Goal: Task Accomplishment & Management: Use online tool/utility

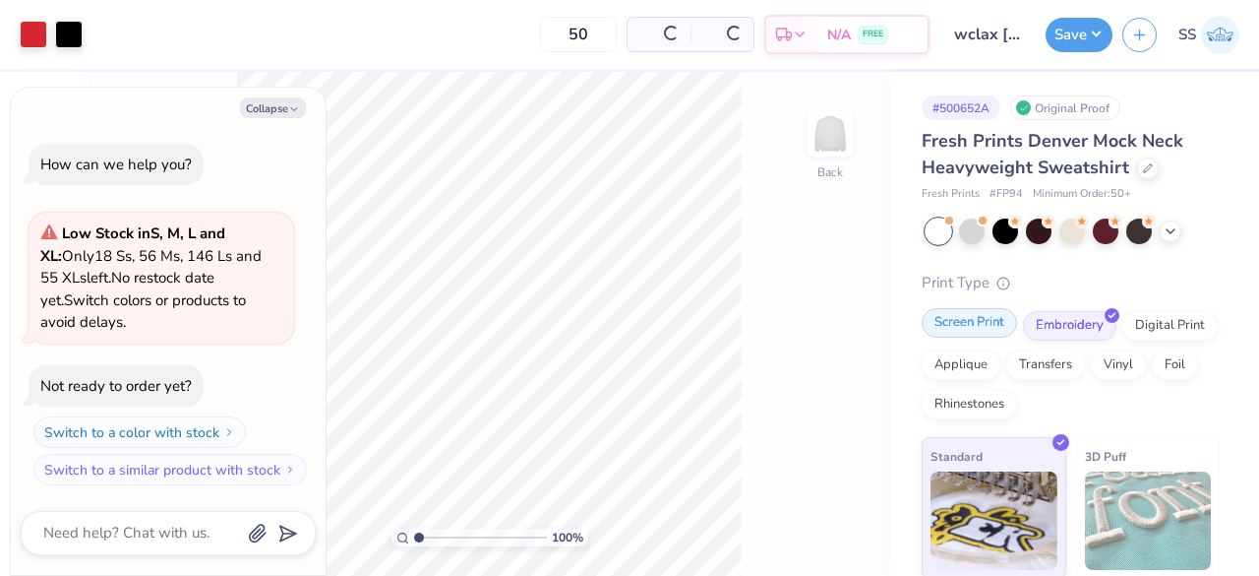
click at [983, 325] on div "Screen Print" at bounding box center [969, 323] width 95 height 30
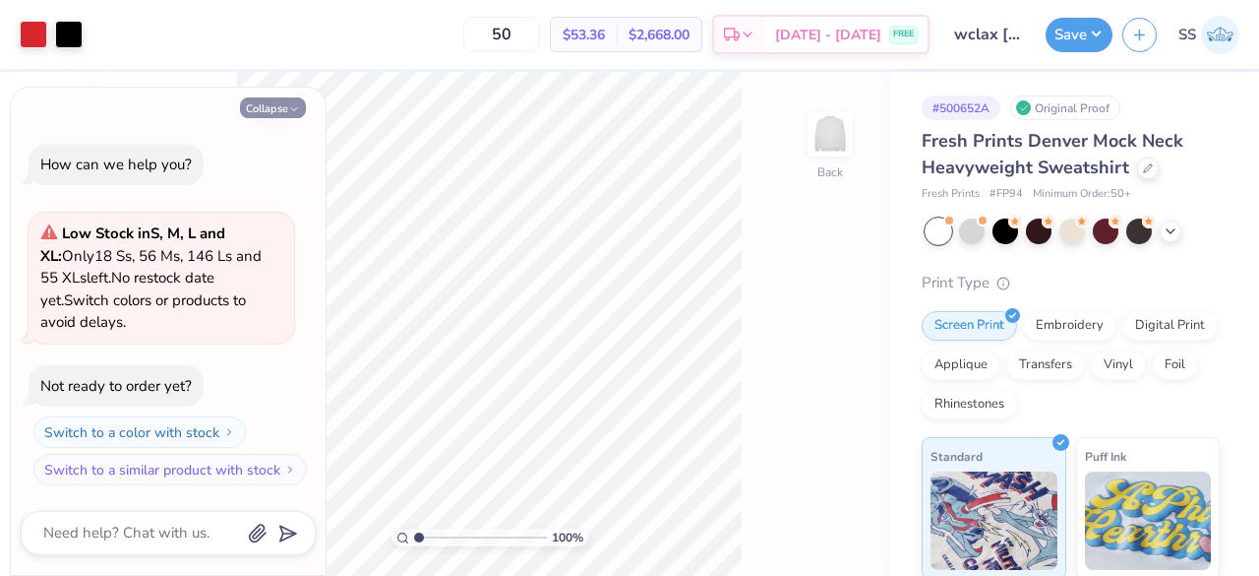
click at [254, 97] on div "Collapse How can we help you? Low Stock in S, M, L and XL : Only 18 Ss, 56 Ms, …" at bounding box center [168, 332] width 315 height 488
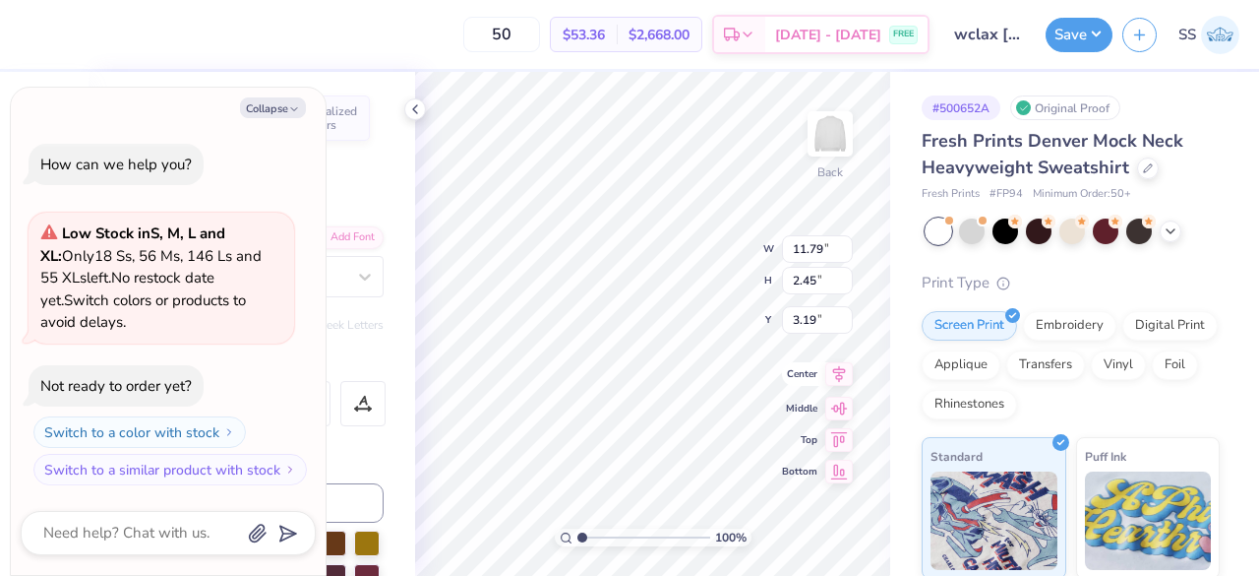
click at [843, 378] on icon at bounding box center [839, 374] width 28 height 24
click at [413, 107] on icon at bounding box center [415, 109] width 16 height 16
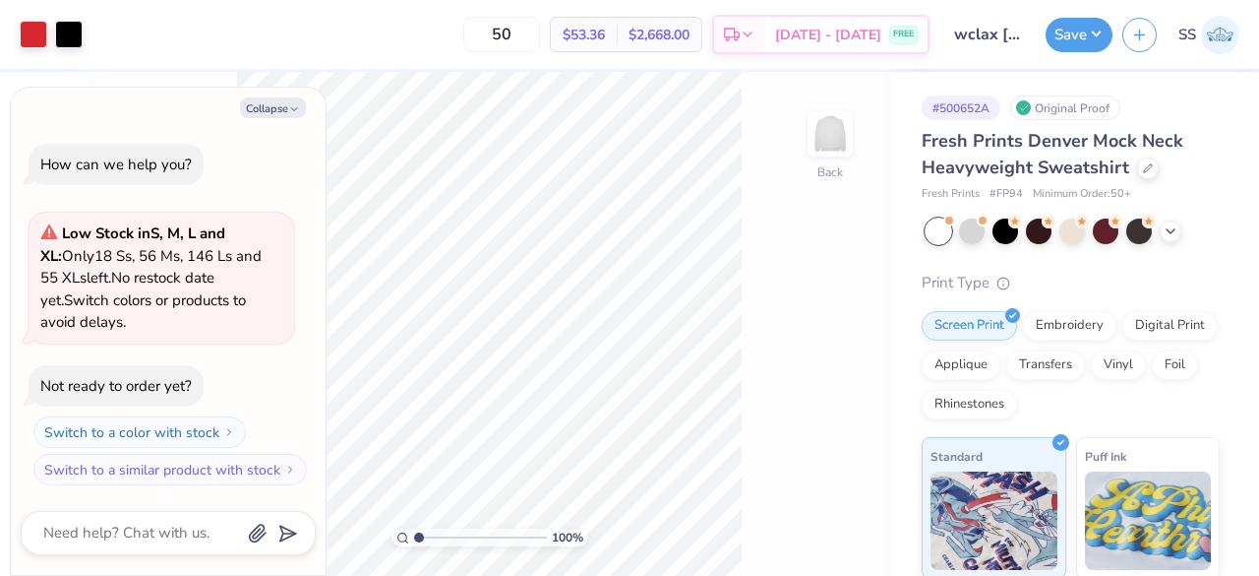
type textarea "x"
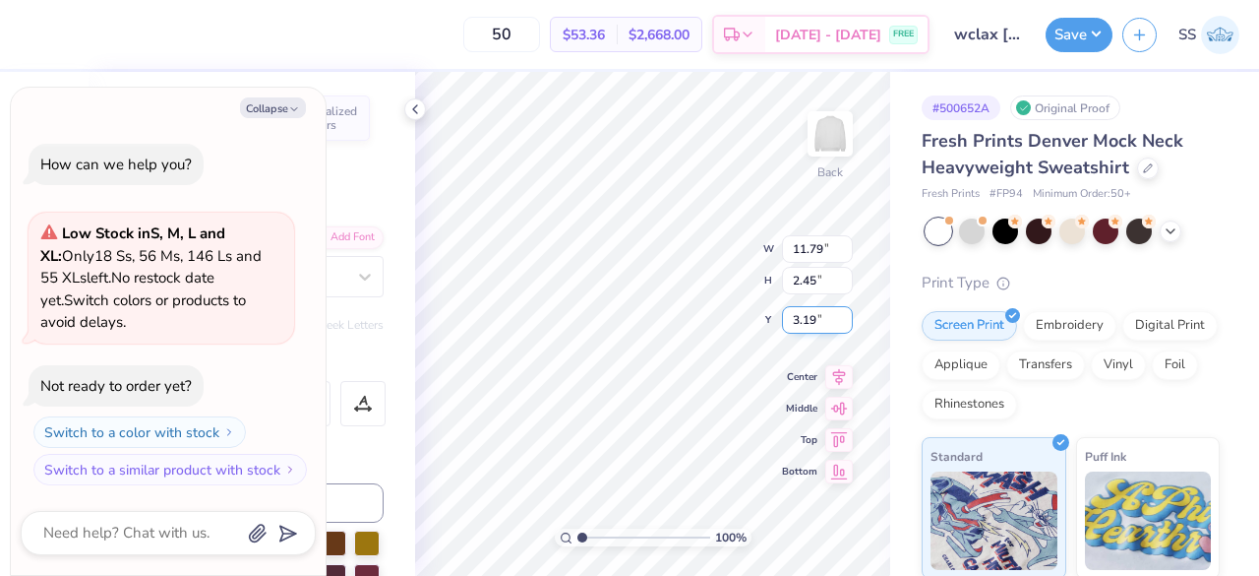
click at [822, 314] on input "3.19" at bounding box center [817, 320] width 71 height 28
drag, startPoint x: 822, startPoint y: 314, endPoint x: 793, endPoint y: 322, distance: 30.5
click at [793, 322] on input "3.19" at bounding box center [817, 320] width 71 height 28
type input "3"
type textarea "x"
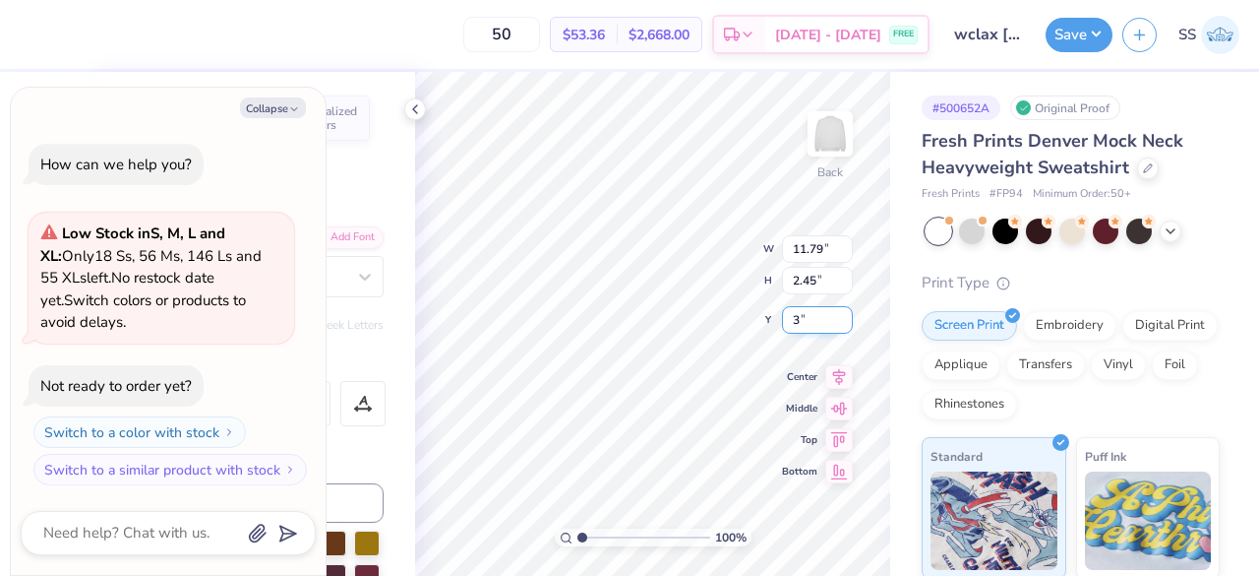
type input "3.00"
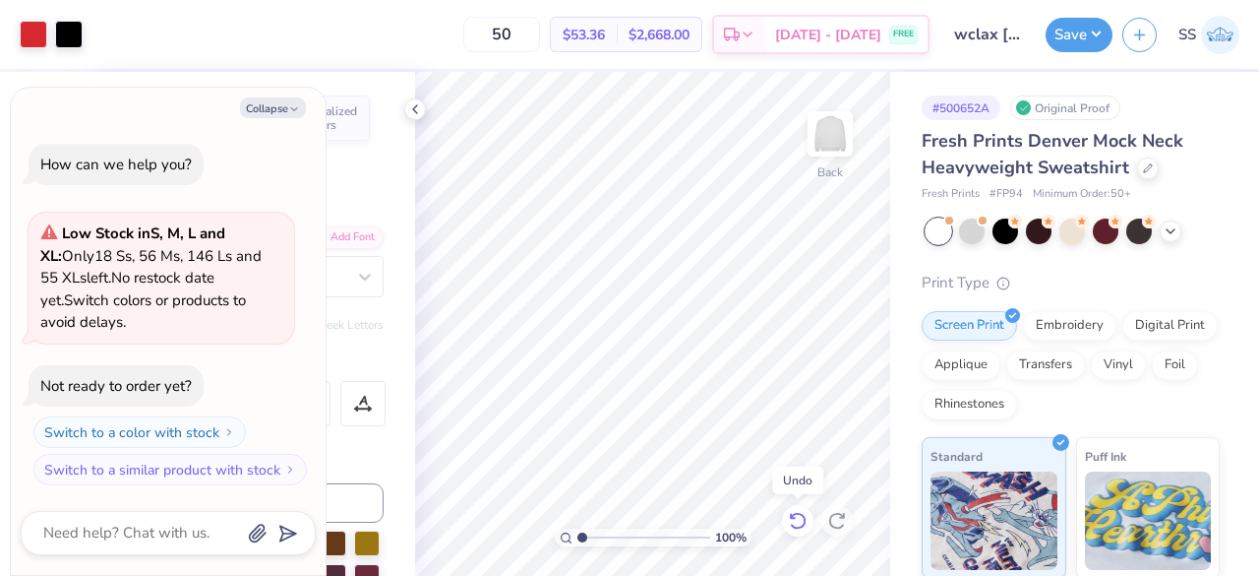
click at [809, 522] on div at bounding box center [797, 520] width 31 height 31
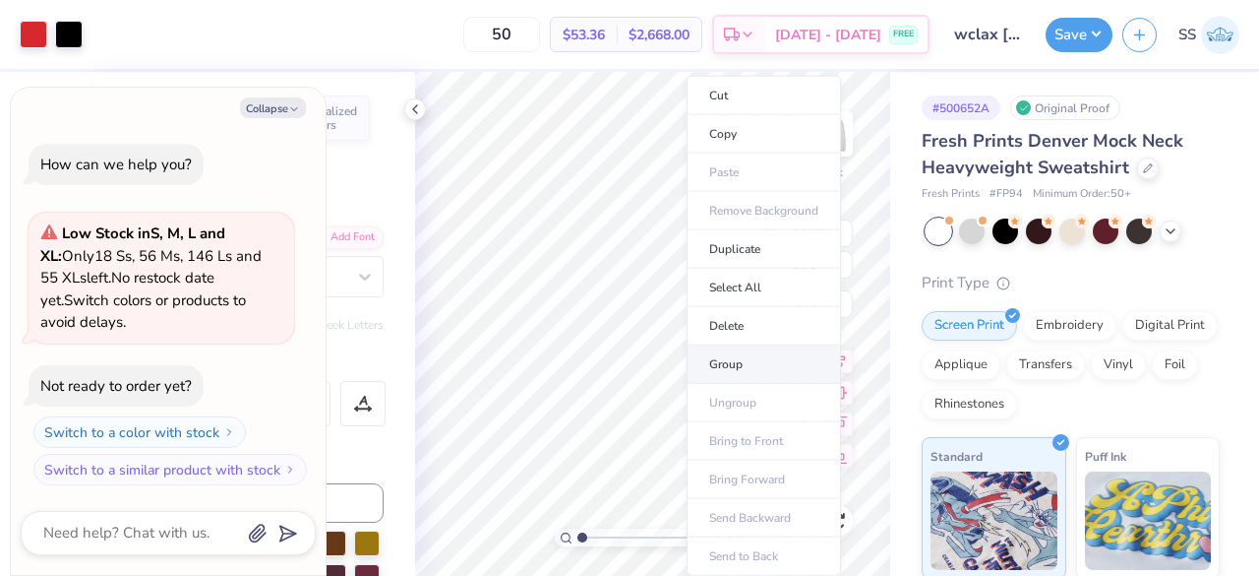
click at [726, 357] on li "Group" at bounding box center [764, 364] width 154 height 38
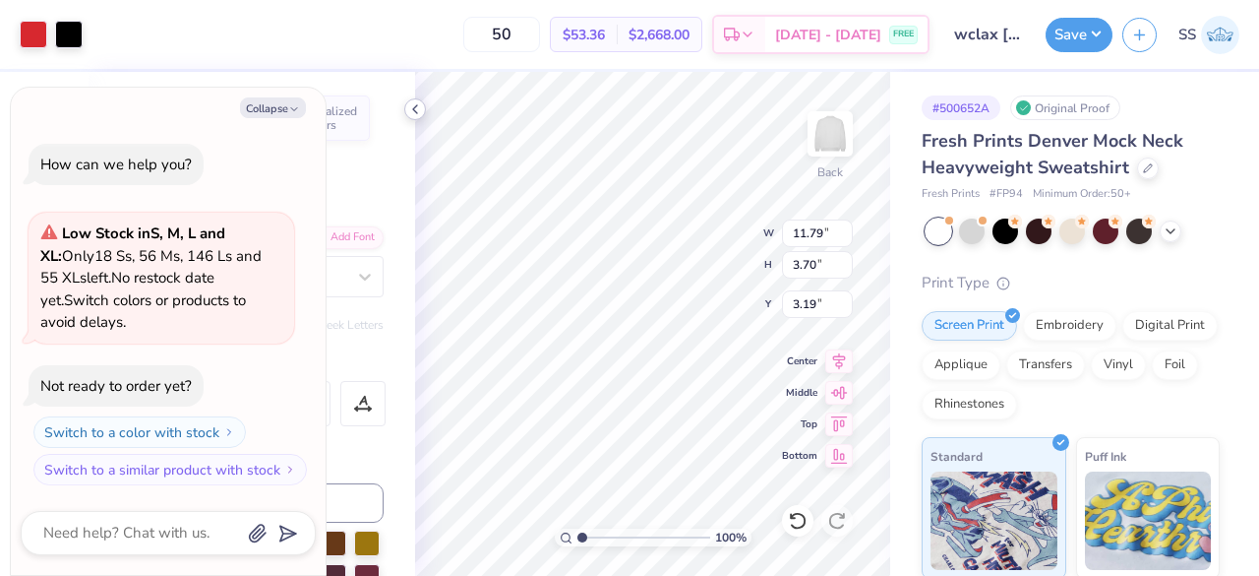
click at [405, 110] on div at bounding box center [415, 109] width 22 height 22
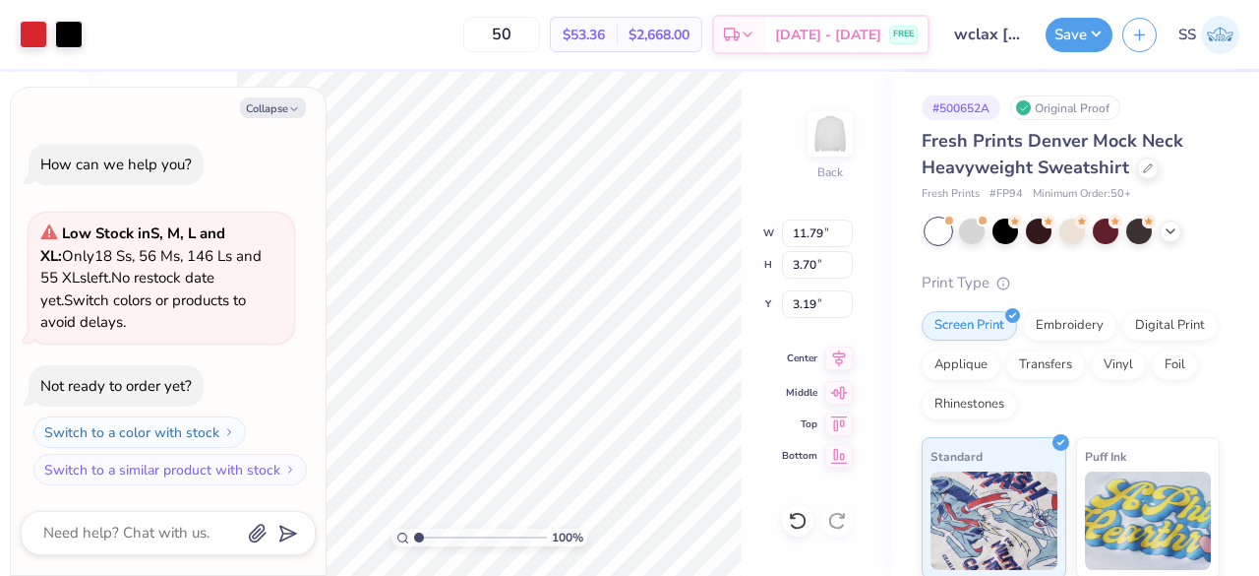
click at [837, 353] on icon at bounding box center [839, 358] width 28 height 24
click at [821, 306] on input "3.19" at bounding box center [817, 304] width 71 height 28
drag, startPoint x: 821, startPoint y: 306, endPoint x: 788, endPoint y: 306, distance: 33.4
drag, startPoint x: 788, startPoint y: 306, endPoint x: 754, endPoint y: 286, distance: 39.7
click at [754, 286] on div "100 % Back W 11.79 11.79 " H 3.70 3.70 " Y 3.19 3.19 " Center Middle Top Bottom" at bounding box center [490, 324] width 802 height 504
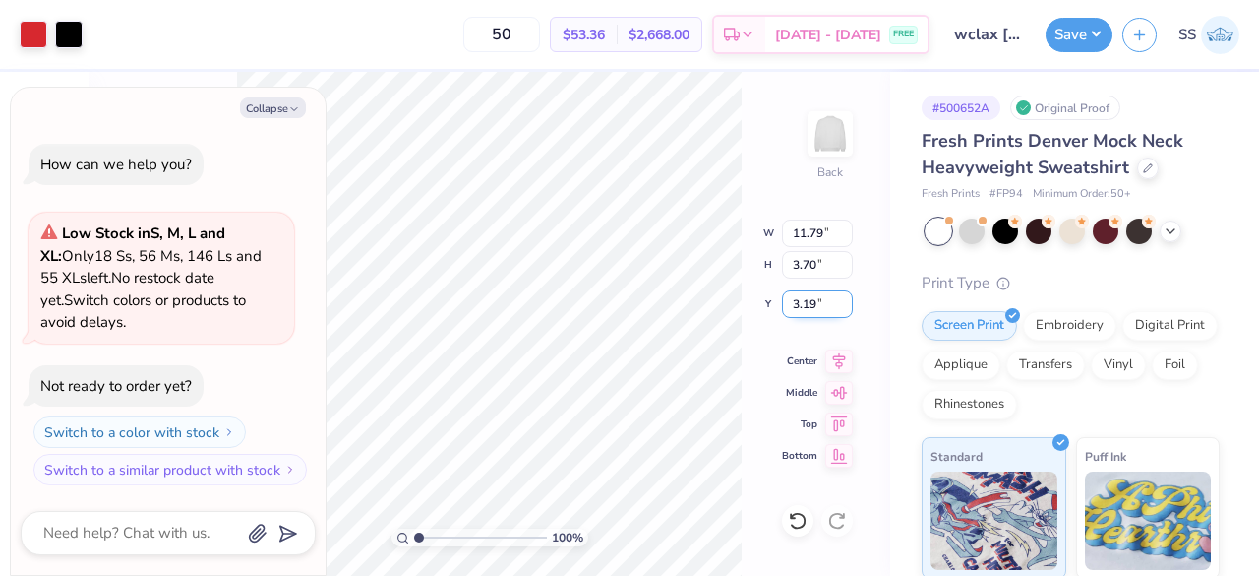
drag, startPoint x: 819, startPoint y: 310, endPoint x: 797, endPoint y: 309, distance: 21.7
type textarea "x"
click at [826, 307] on input "3.19" at bounding box center [817, 304] width 71 height 28
type input "3"
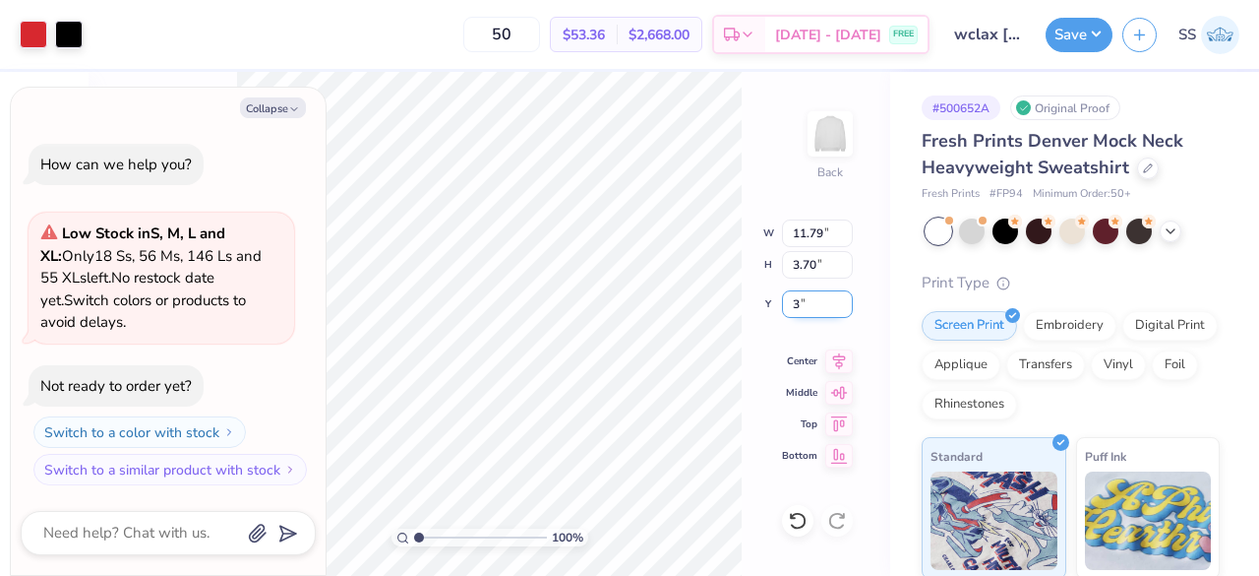
type textarea "x"
type input "3.00"
click at [838, 355] on icon at bounding box center [839, 357] width 13 height 17
click at [843, 348] on icon at bounding box center [839, 358] width 28 height 24
click at [293, 107] on icon "button" at bounding box center [294, 109] width 12 height 12
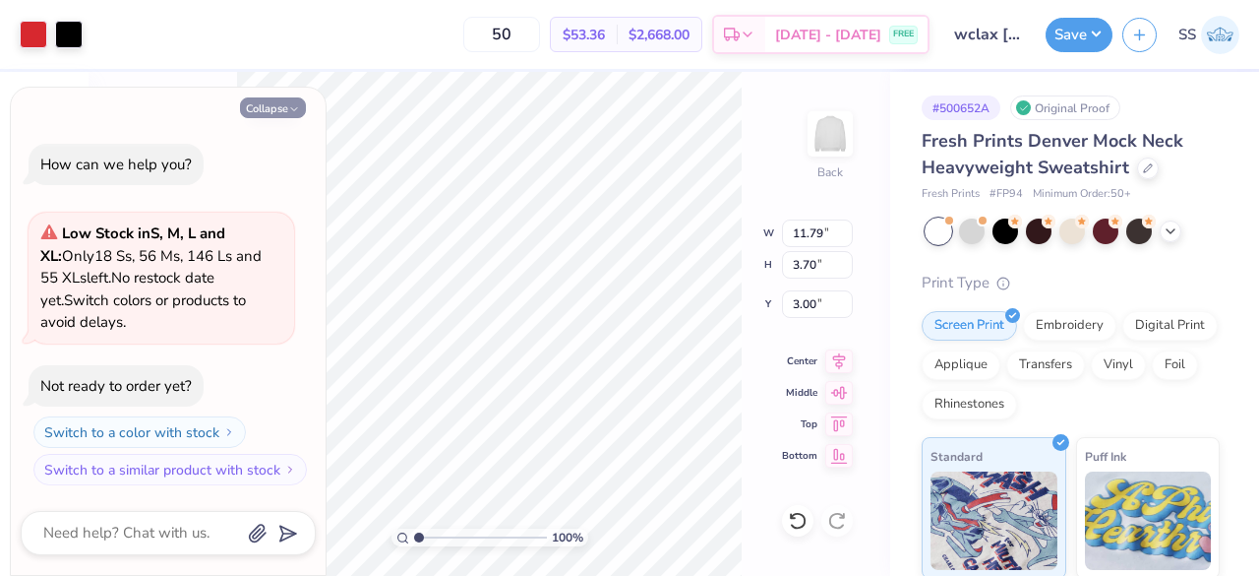
type textarea "x"
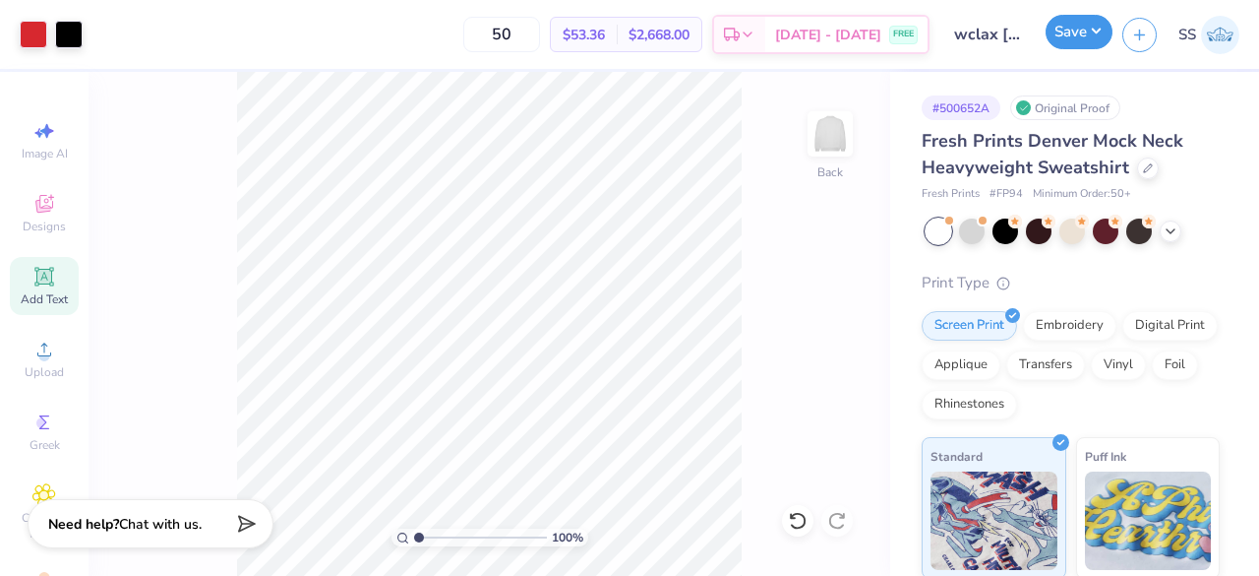
click at [1055, 31] on button "Save" at bounding box center [1079, 32] width 67 height 34
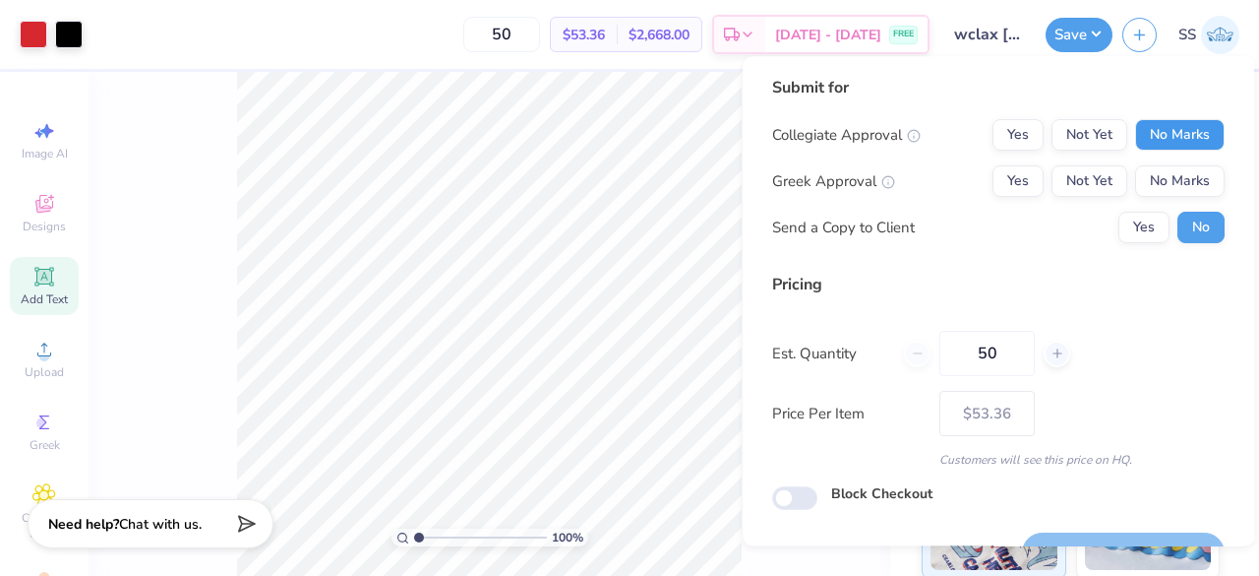
click at [1171, 137] on button "No Marks" at bounding box center [1180, 134] width 90 height 31
click at [1112, 184] on button "Not Yet" at bounding box center [1090, 180] width 76 height 31
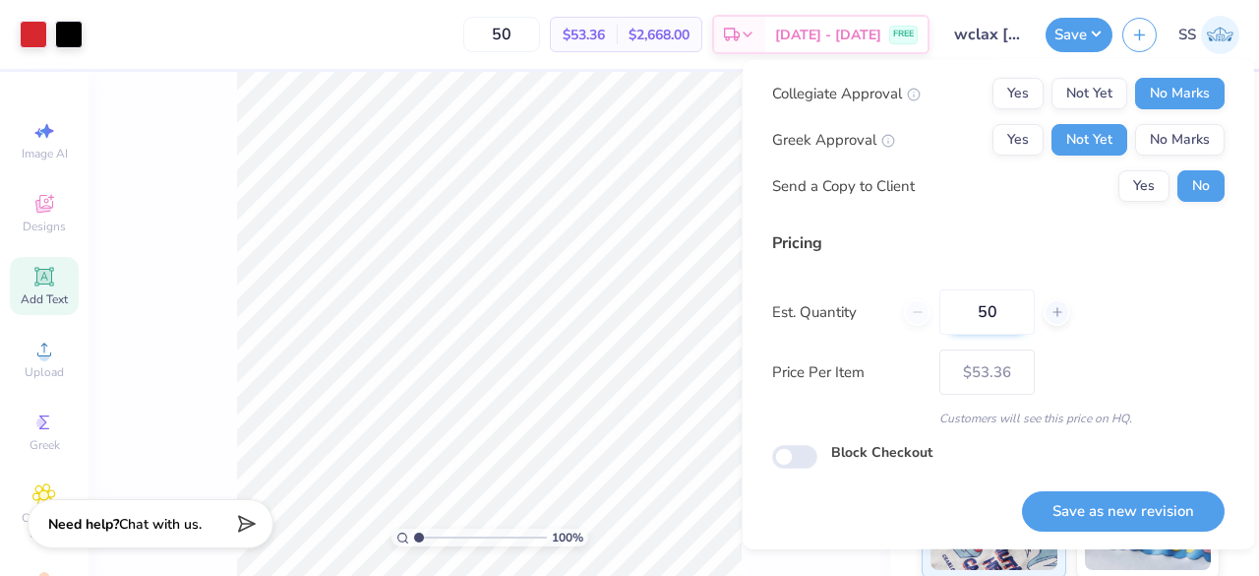
click at [1005, 314] on input "50" at bounding box center [987, 311] width 95 height 45
type input "5"
type input "0"
type input "020"
type input "20"
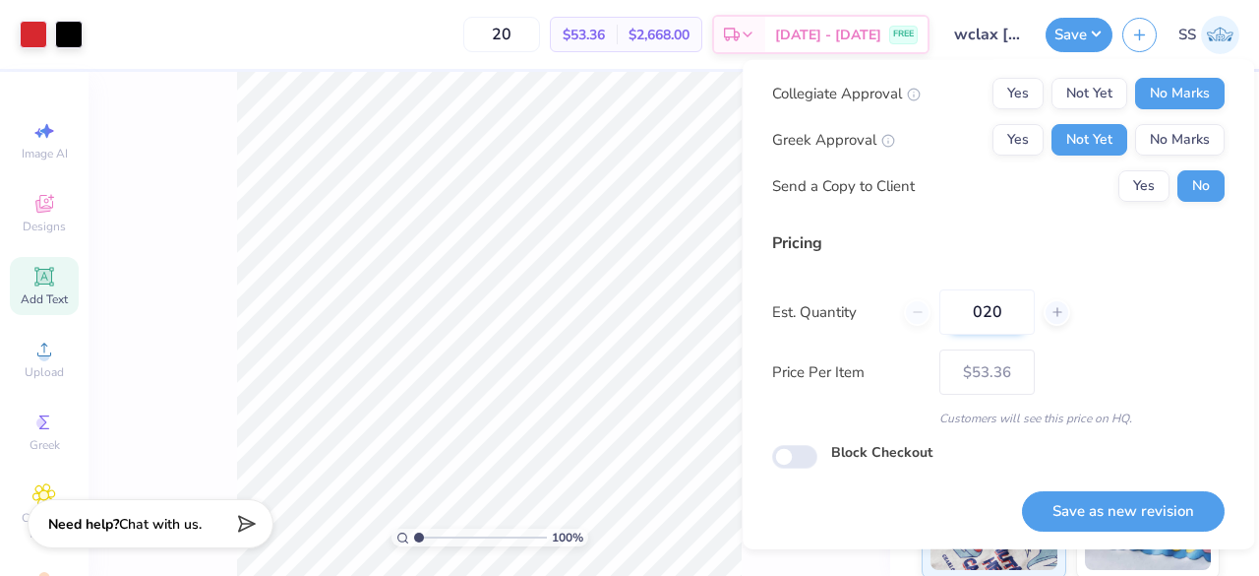
click at [984, 310] on input "020" at bounding box center [987, 311] width 95 height 45
type input "50"
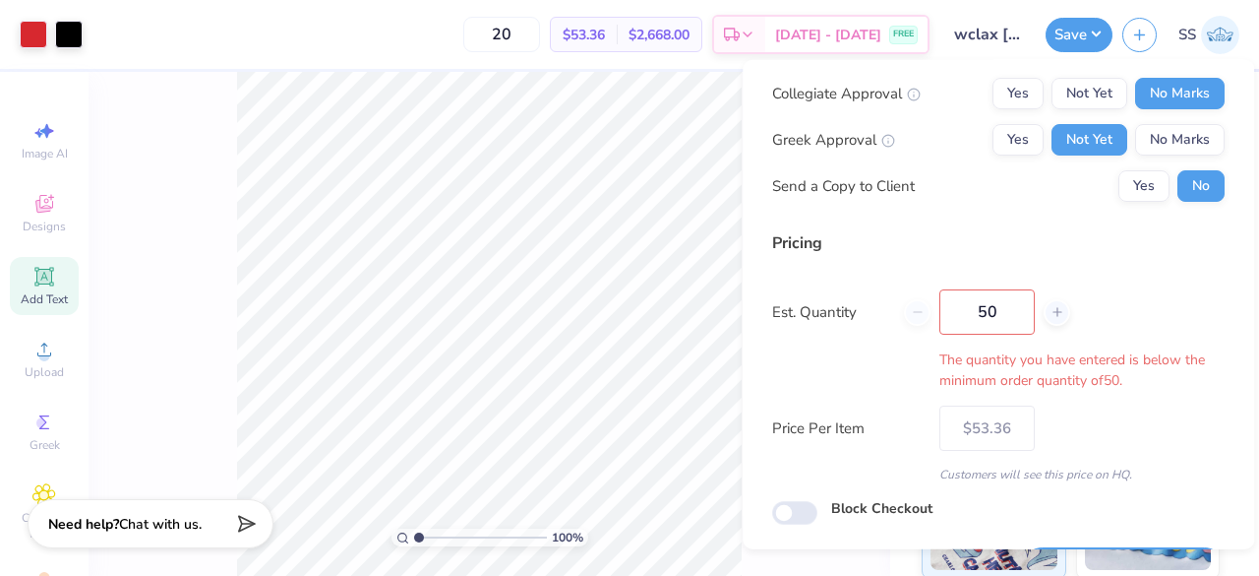
type input "50"
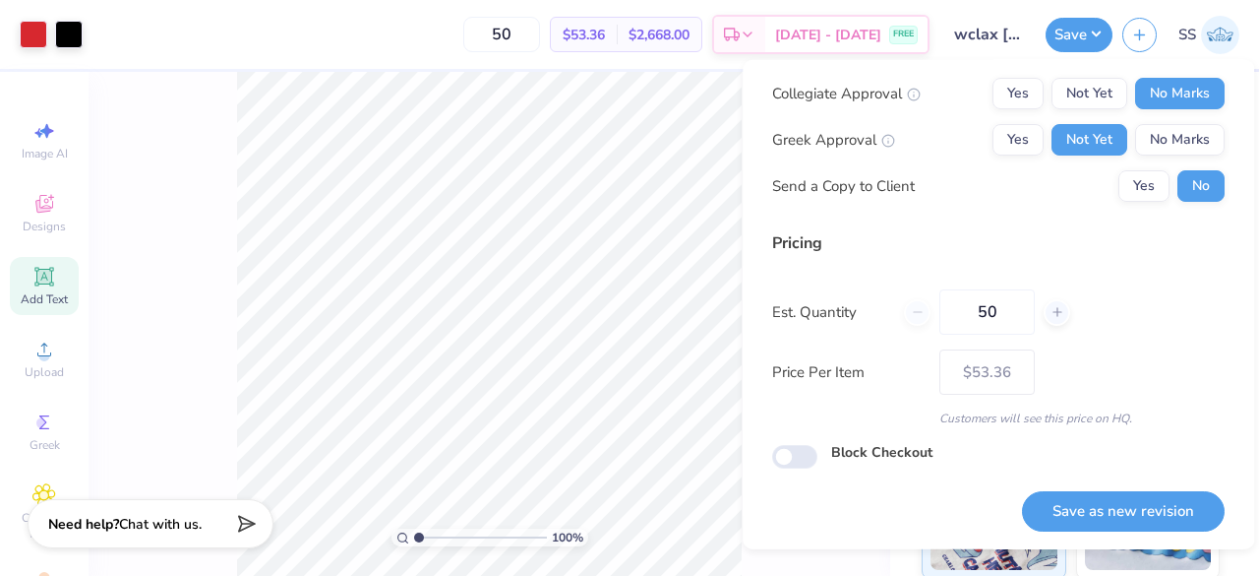
click at [1114, 416] on div "Customers will see this price on HQ." at bounding box center [998, 418] width 453 height 18
click at [1116, 504] on button "Save as new revision" at bounding box center [1123, 510] width 203 height 40
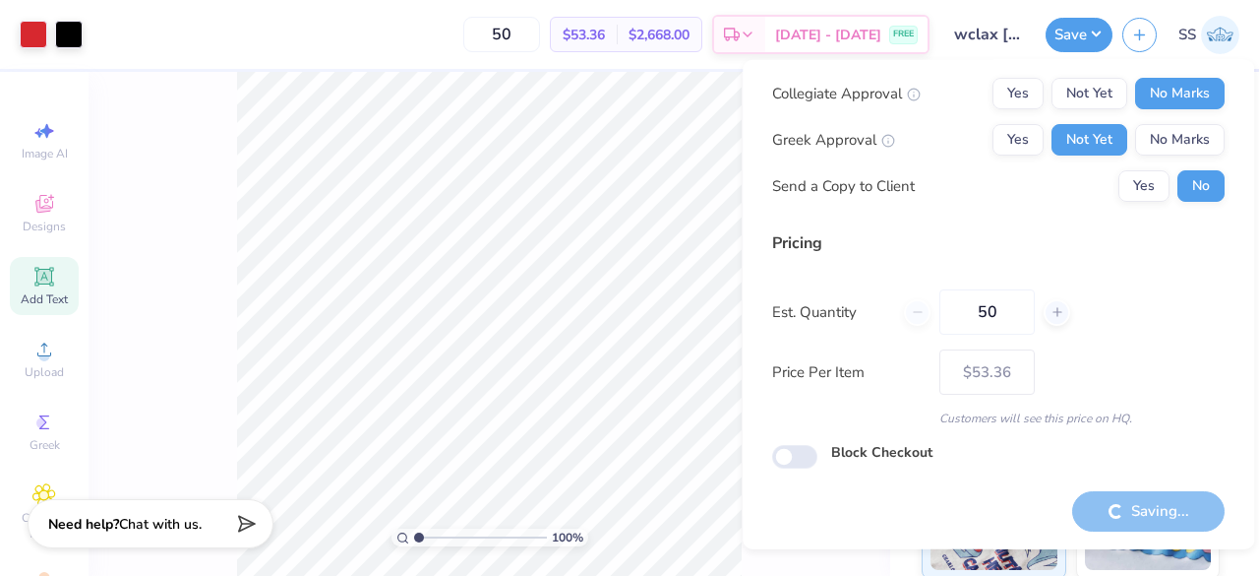
type input "– –"
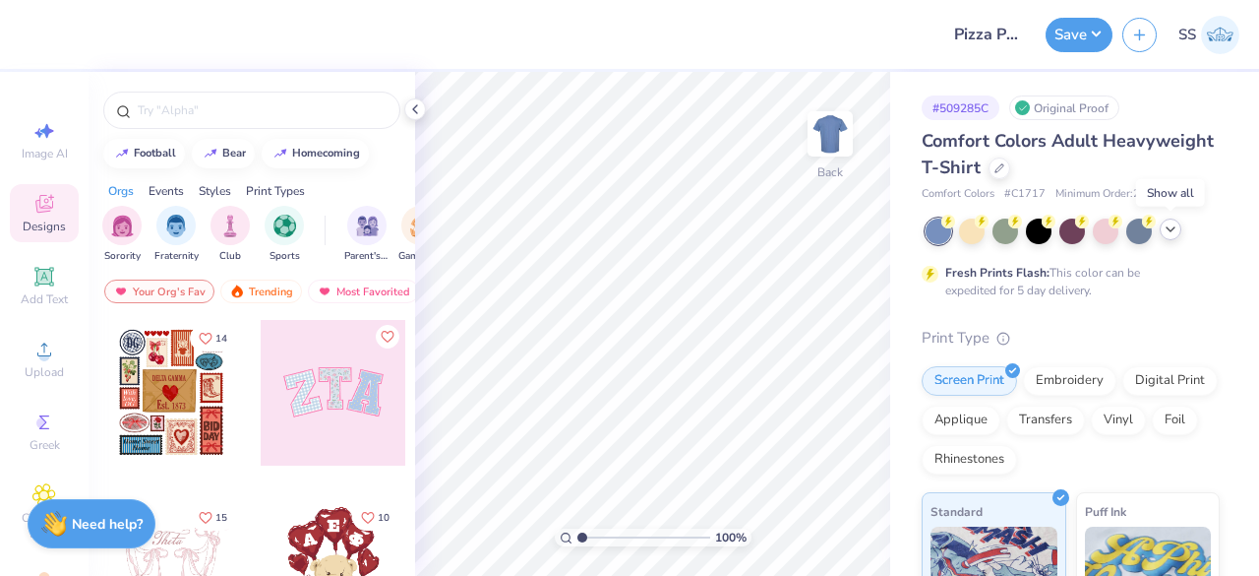
click at [1169, 227] on icon at bounding box center [1171, 229] width 16 height 16
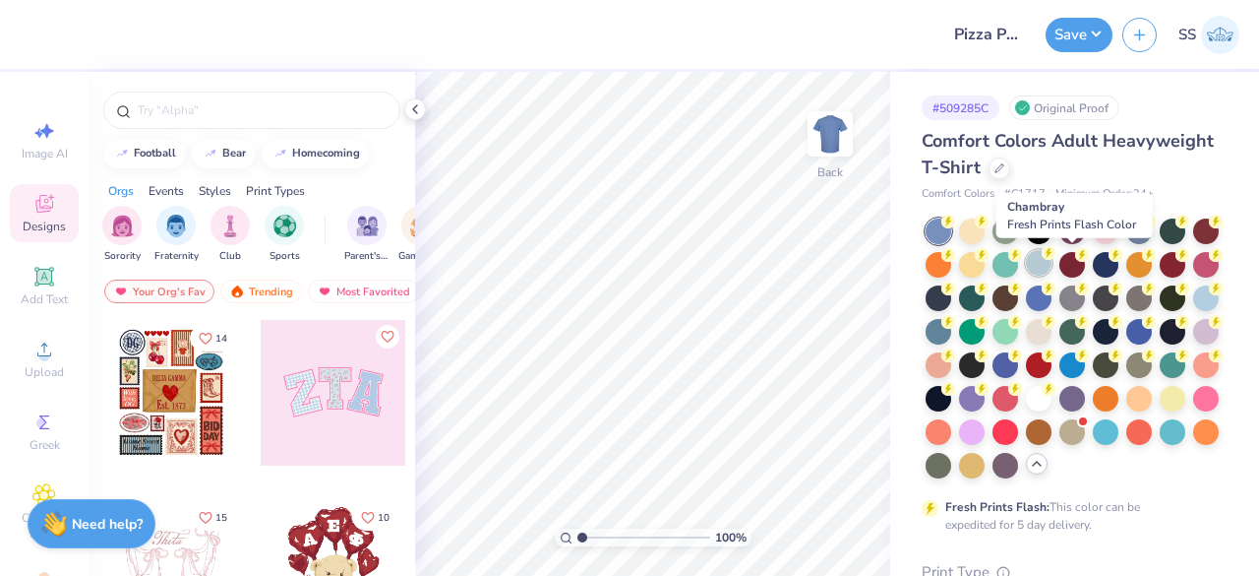
click at [1052, 267] on div at bounding box center [1039, 263] width 26 height 26
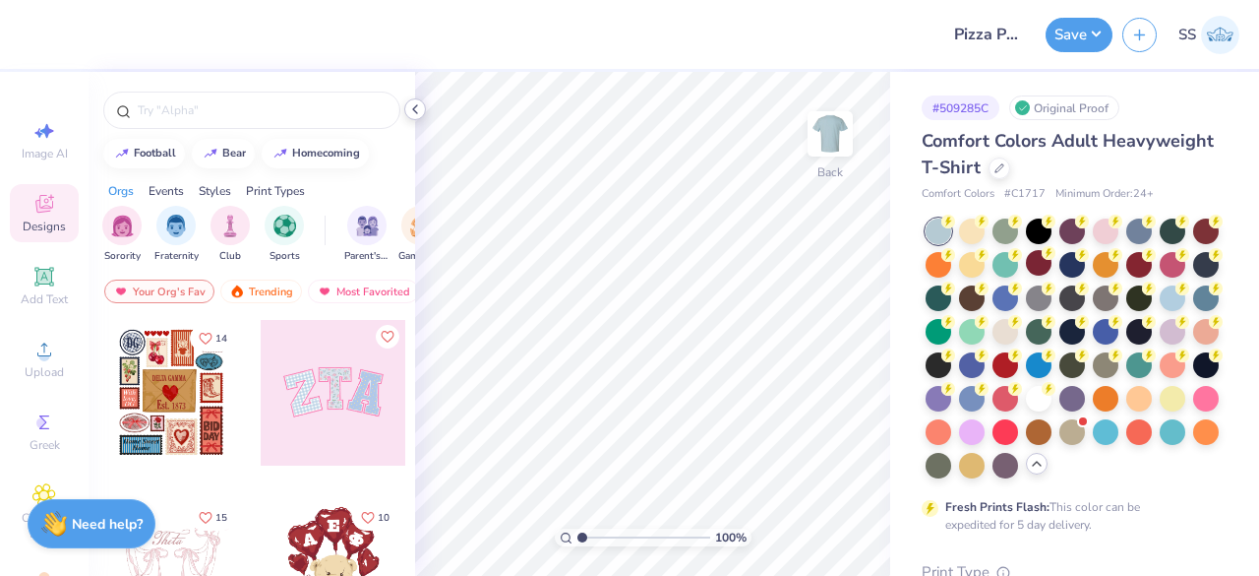
click at [423, 108] on div at bounding box center [415, 109] width 22 height 22
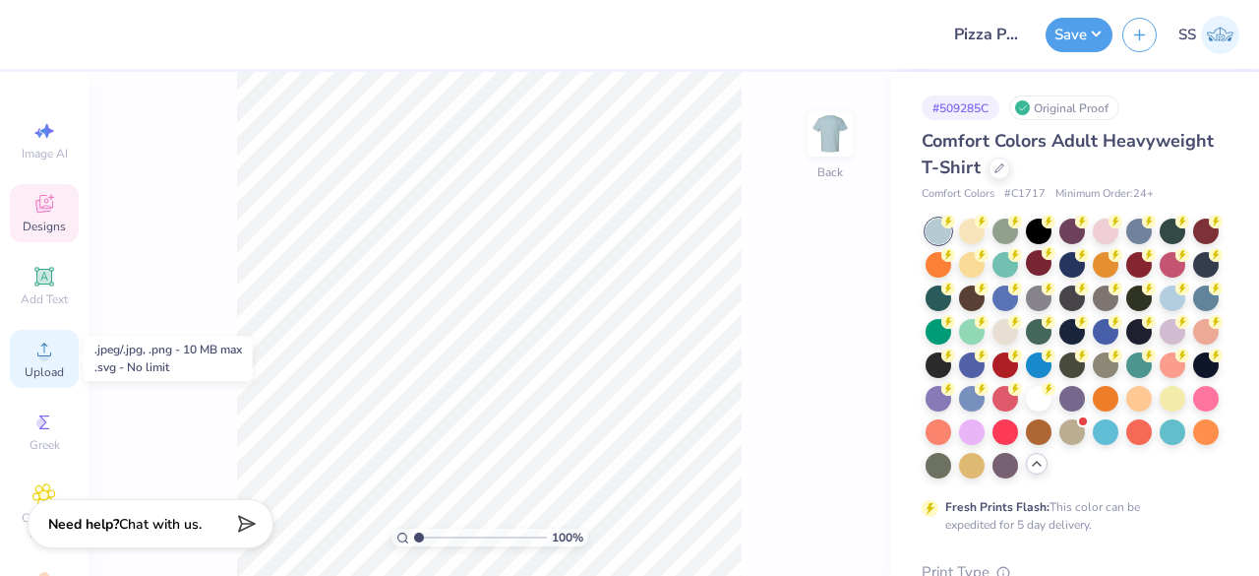
click at [38, 353] on circle at bounding box center [43, 355] width 11 height 11
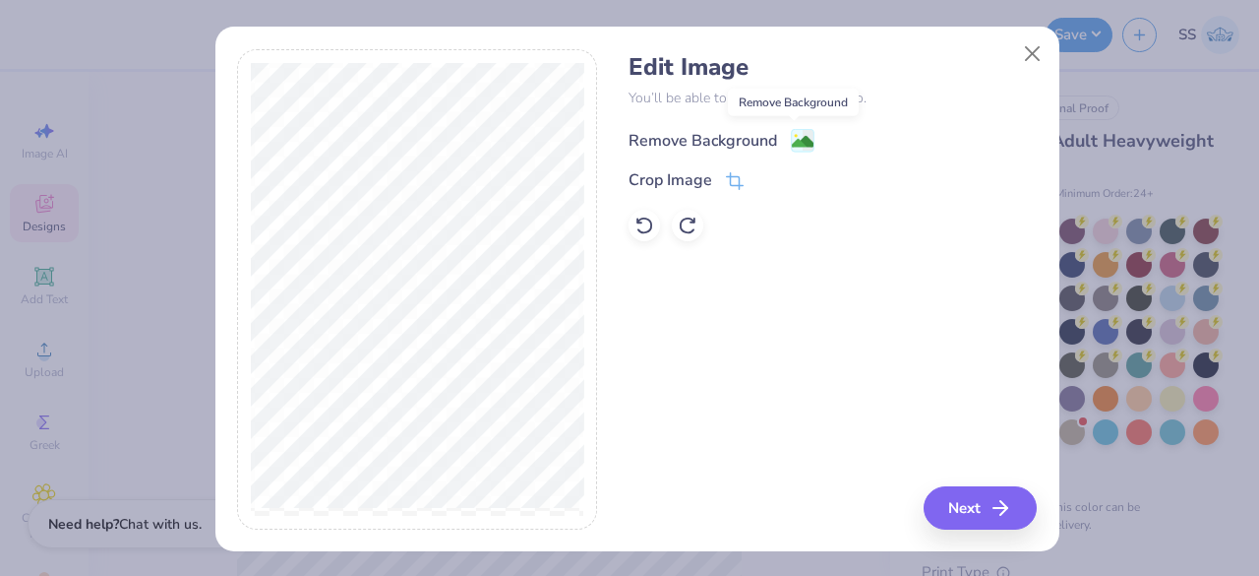
click at [792, 146] on image at bounding box center [803, 142] width 22 height 22
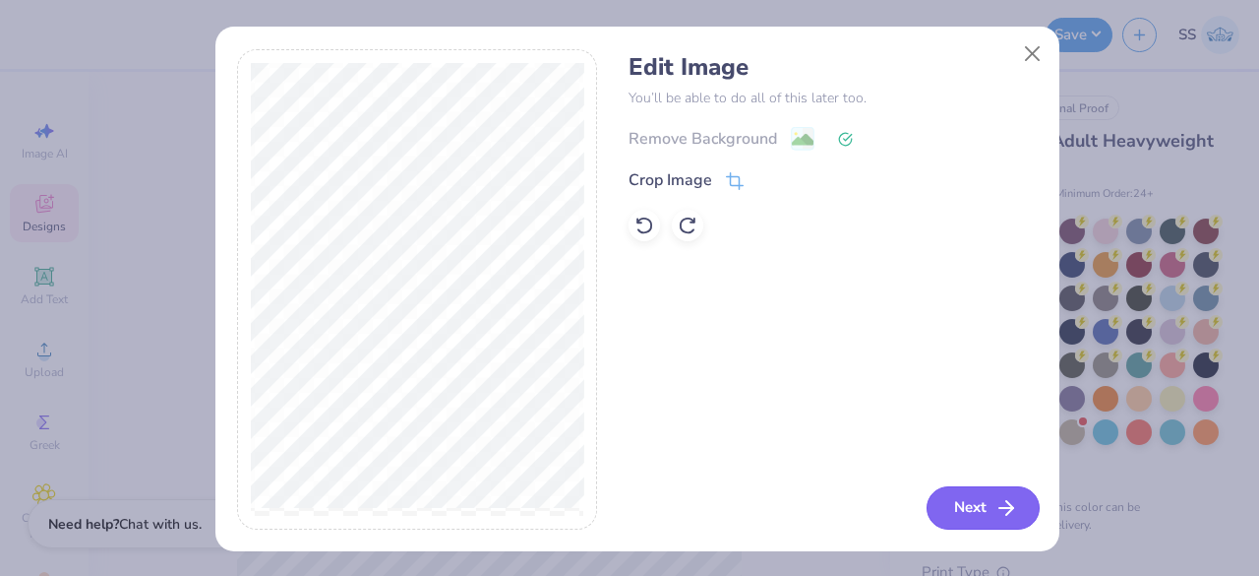
click at [968, 508] on button "Next" at bounding box center [983, 507] width 113 height 43
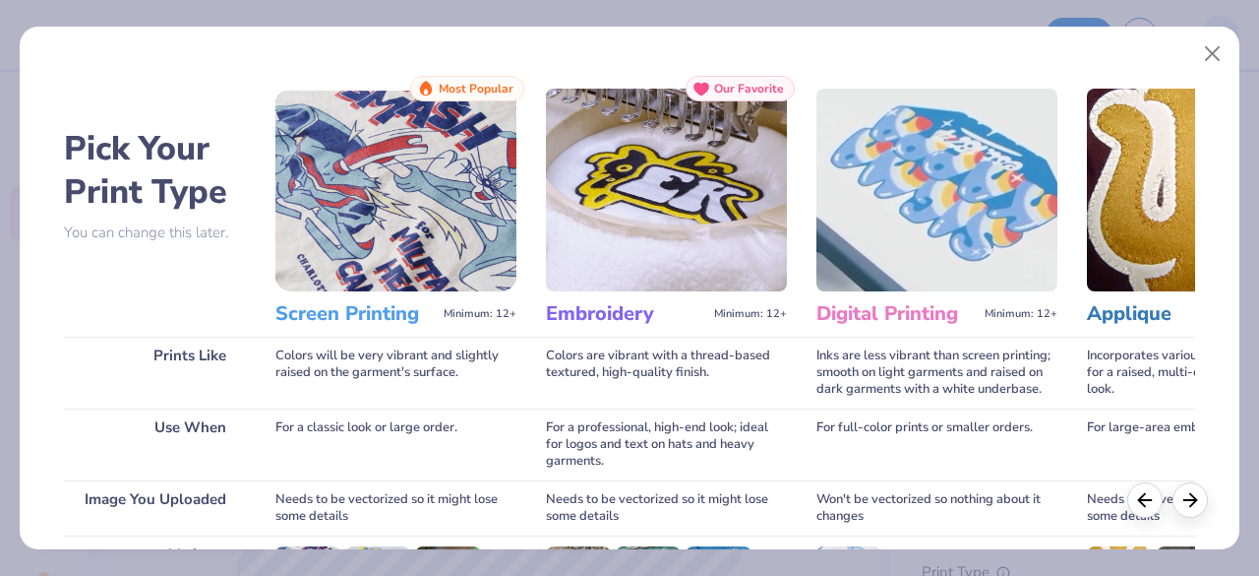
scroll to position [306, 0]
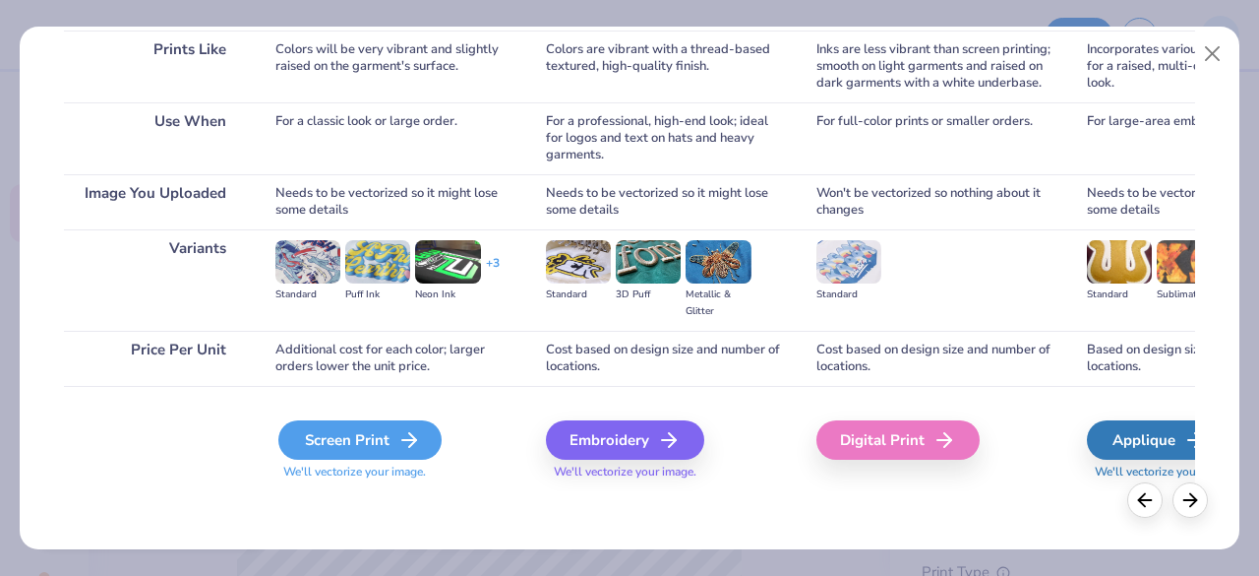
click at [373, 457] on div "Screen Print" at bounding box center [359, 439] width 163 height 39
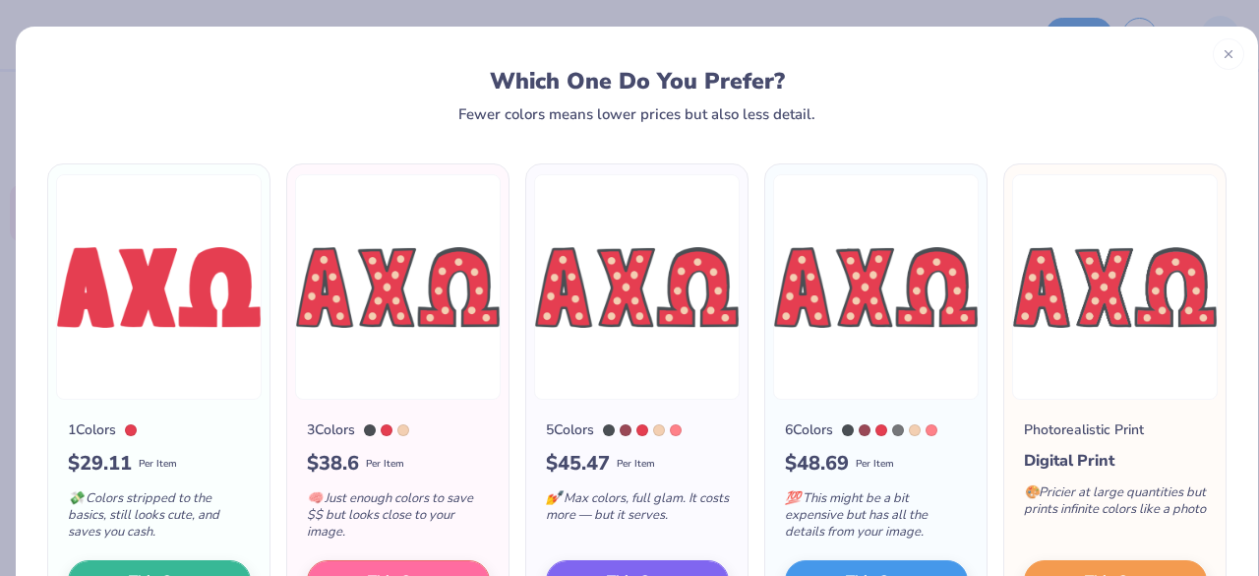
scroll to position [140, 0]
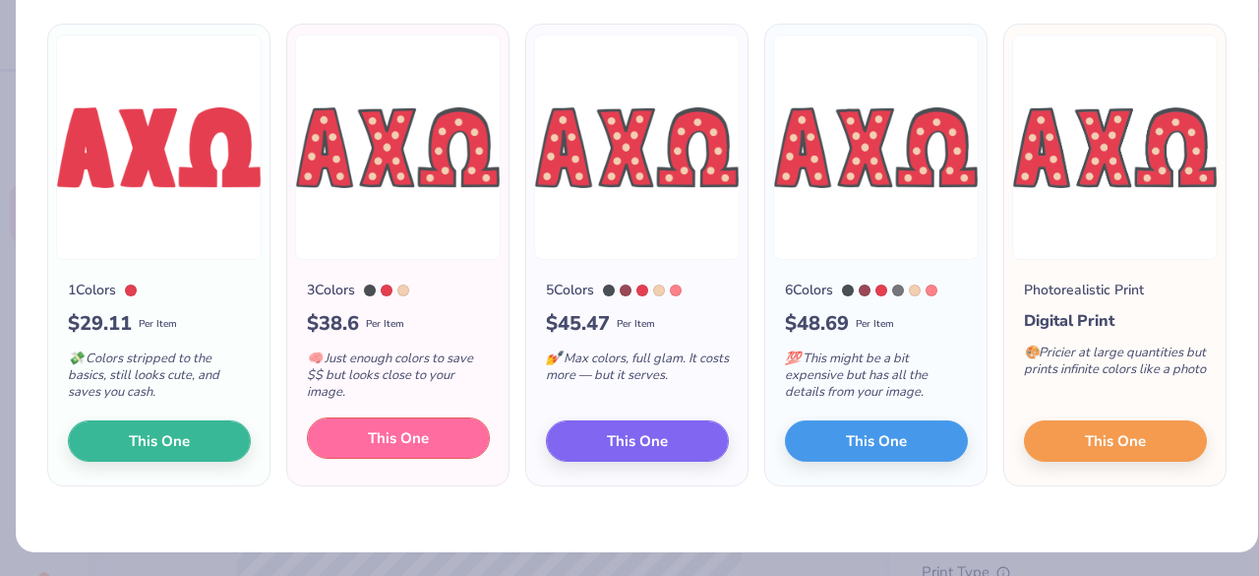
click at [409, 444] on span "This One" at bounding box center [398, 438] width 61 height 23
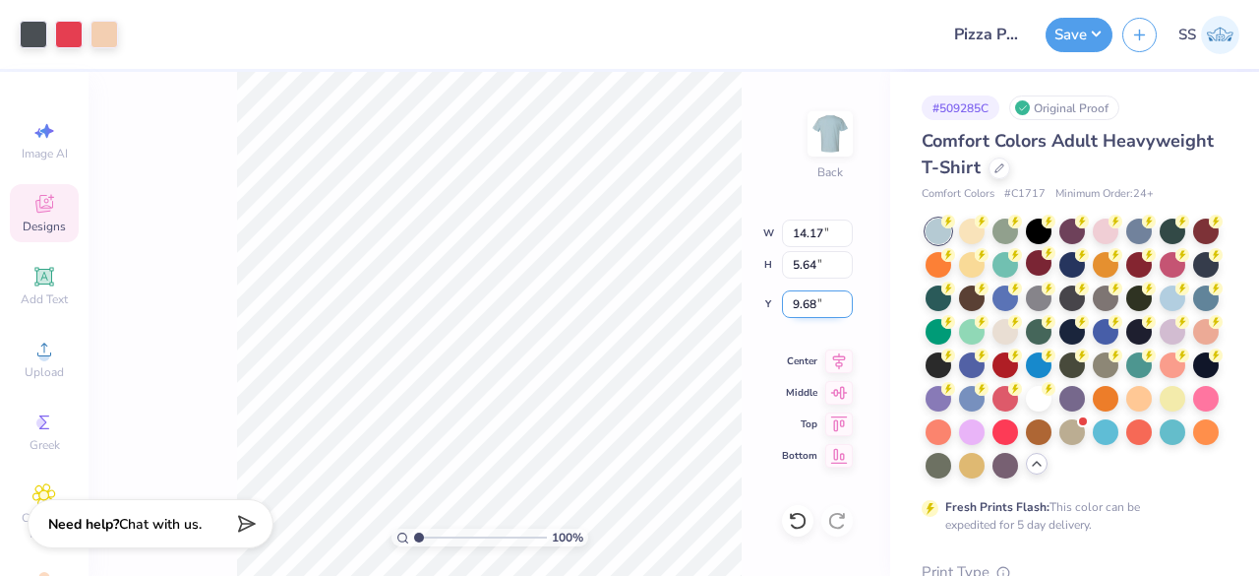
drag, startPoint x: 817, startPoint y: 298, endPoint x: 791, endPoint y: 305, distance: 26.5
click at [791, 305] on input "9.68" at bounding box center [817, 304] width 71 height 28
type input "3.00"
drag, startPoint x: 827, startPoint y: 229, endPoint x: 793, endPoint y: 234, distance: 34.8
click at [793, 234] on input "14.17" at bounding box center [817, 233] width 71 height 28
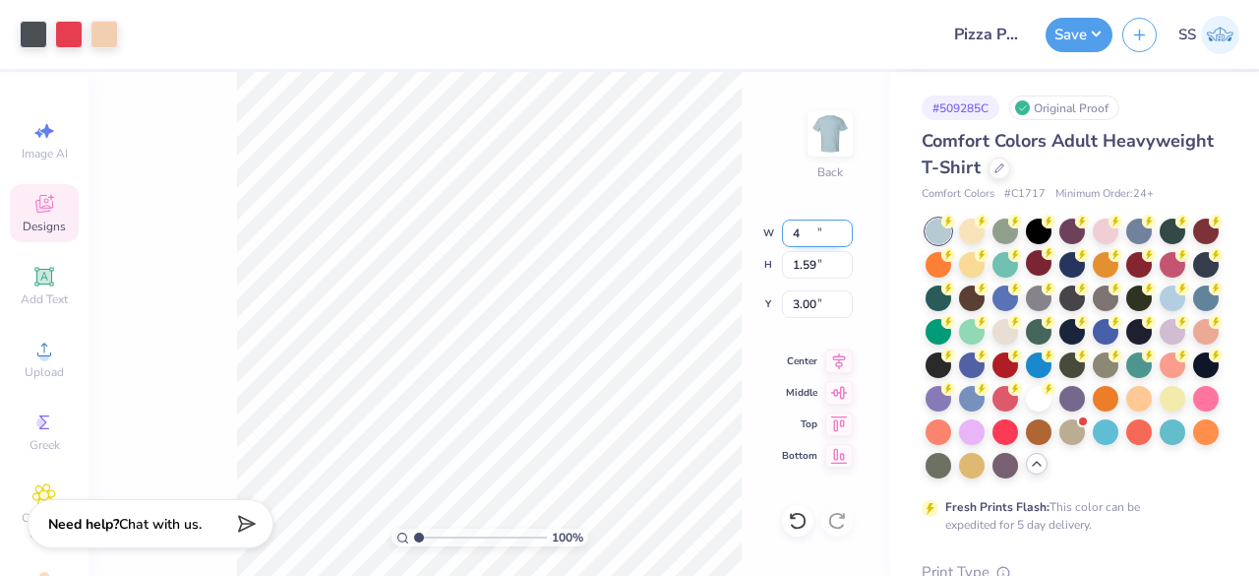
type input "4.00"
type input "1.59"
drag, startPoint x: 822, startPoint y: 294, endPoint x: 793, endPoint y: 305, distance: 31.4
click at [793, 305] on input "5.03" at bounding box center [817, 304] width 71 height 28
type input "3.00"
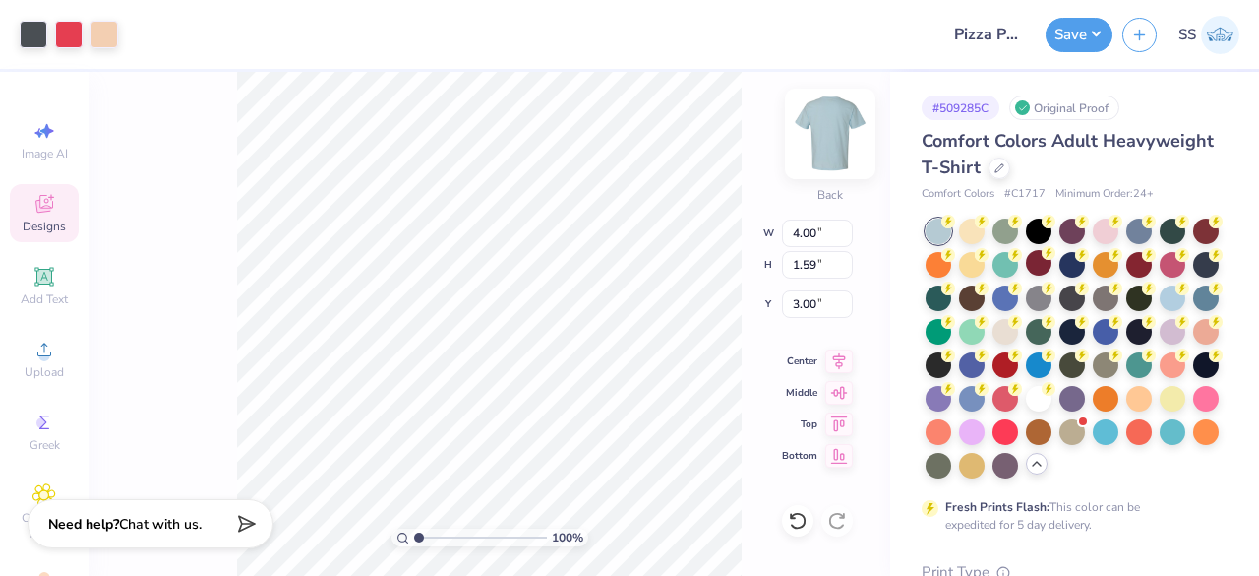
click at [810, 123] on img at bounding box center [830, 133] width 79 height 79
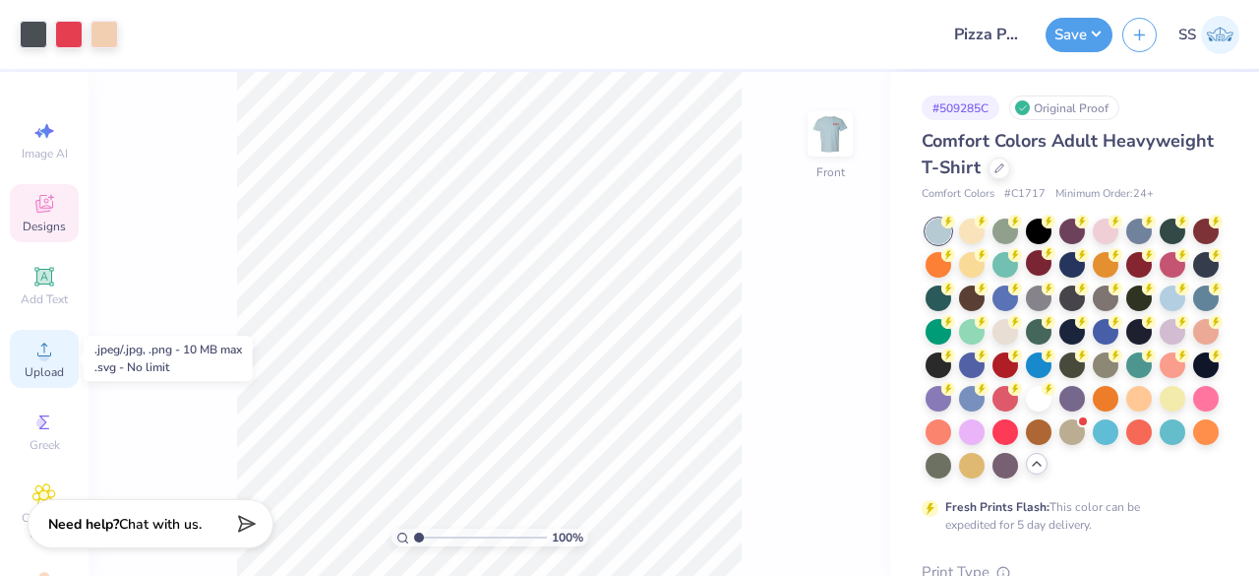
click at [25, 369] on span "Upload" at bounding box center [44, 372] width 39 height 16
click at [42, 353] on icon at bounding box center [44, 349] width 14 height 14
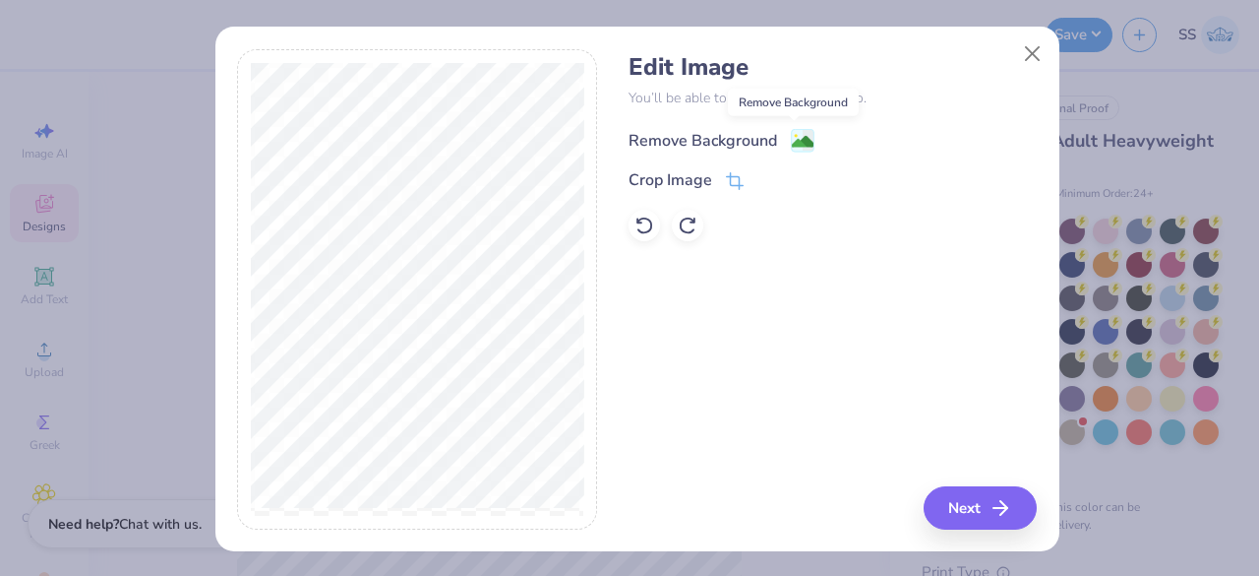
click at [801, 137] on image at bounding box center [803, 142] width 22 height 22
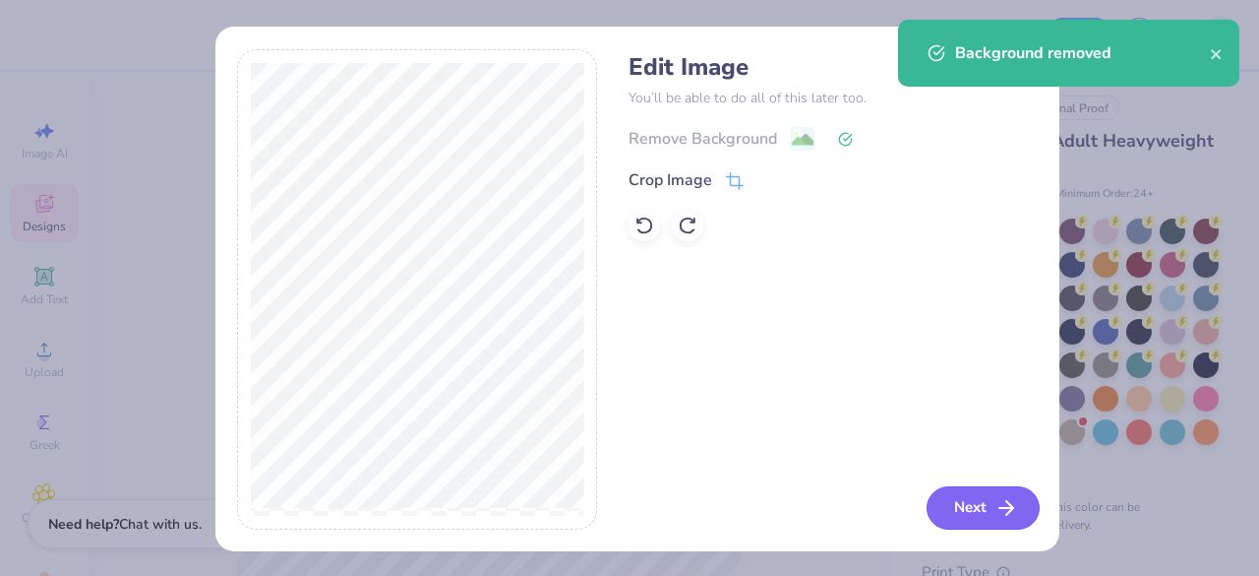
click at [966, 501] on button "Next" at bounding box center [983, 507] width 113 height 43
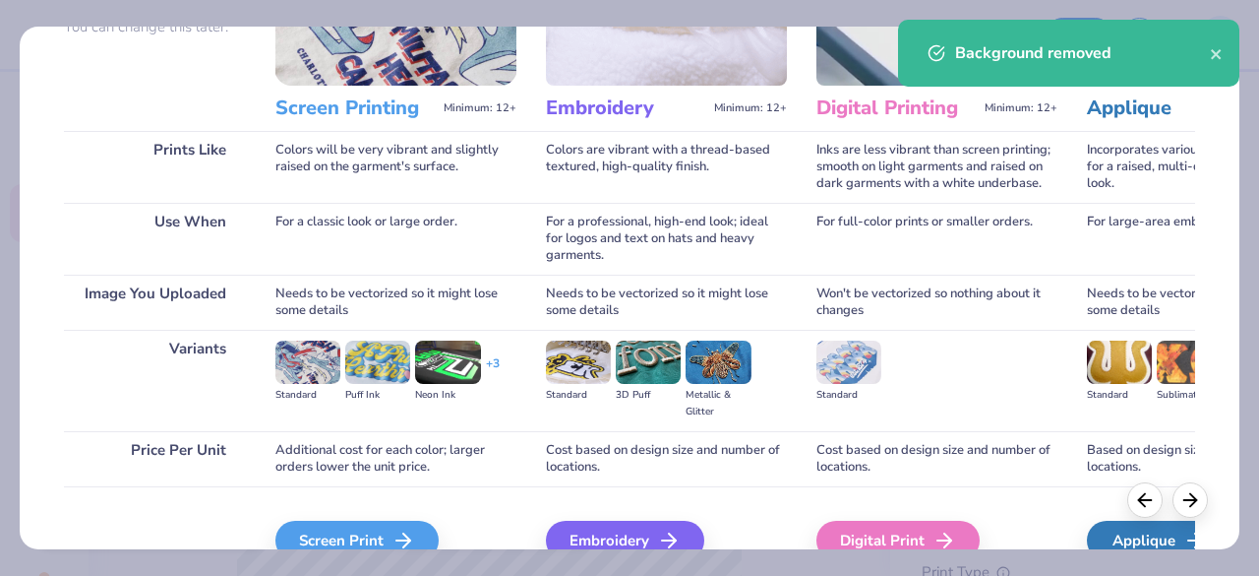
scroll to position [299, 0]
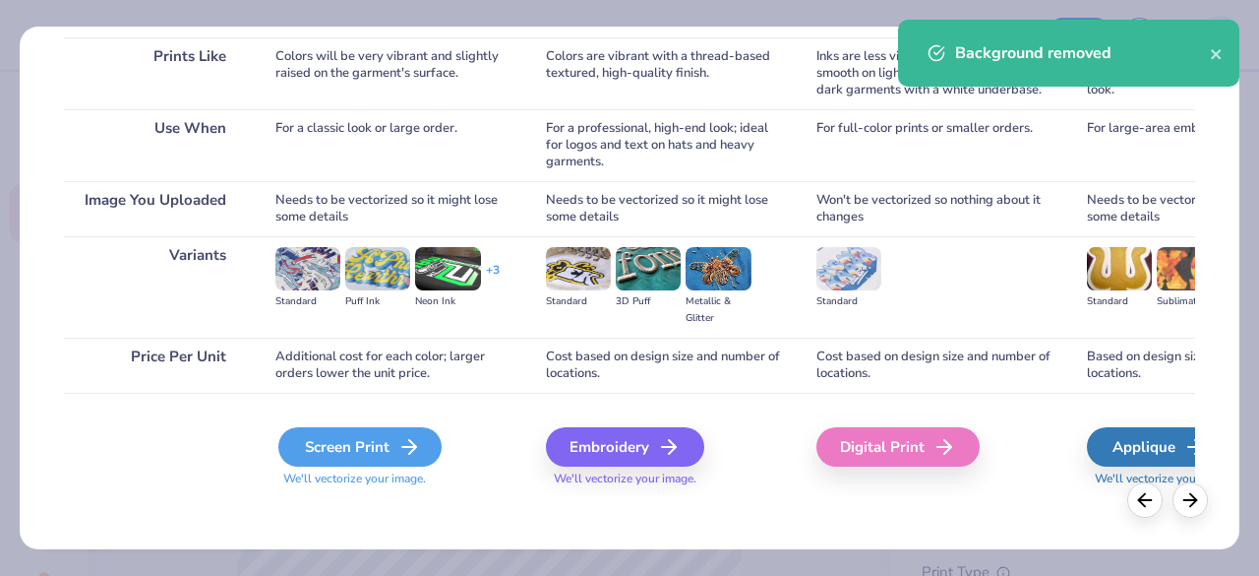
click at [377, 449] on div "Screen Print" at bounding box center [359, 446] width 163 height 39
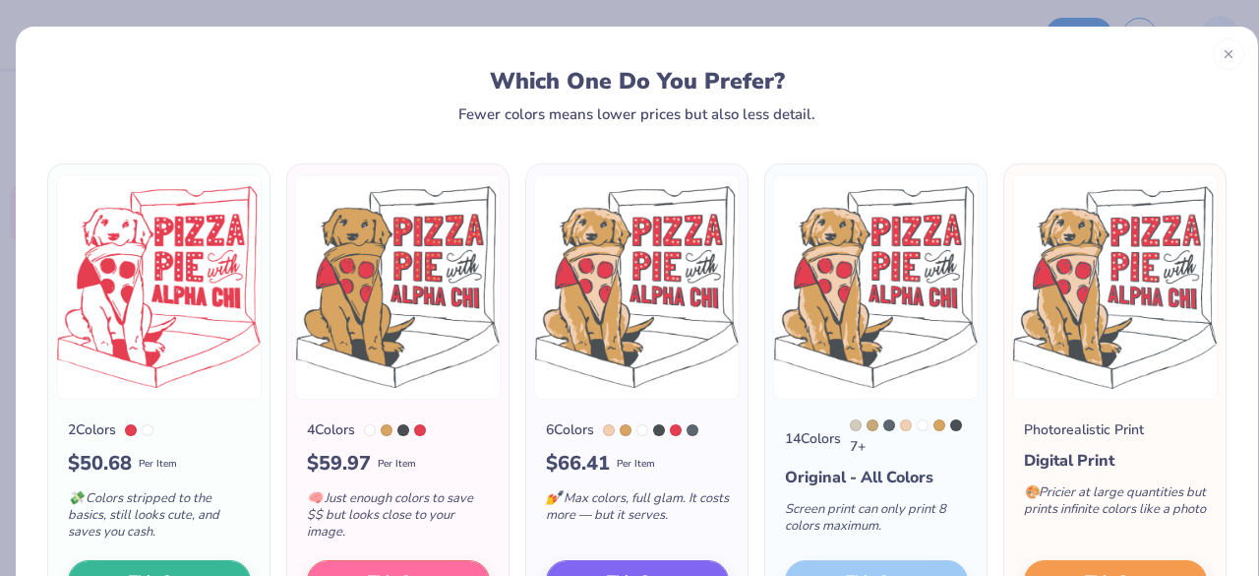
scroll to position [44, 0]
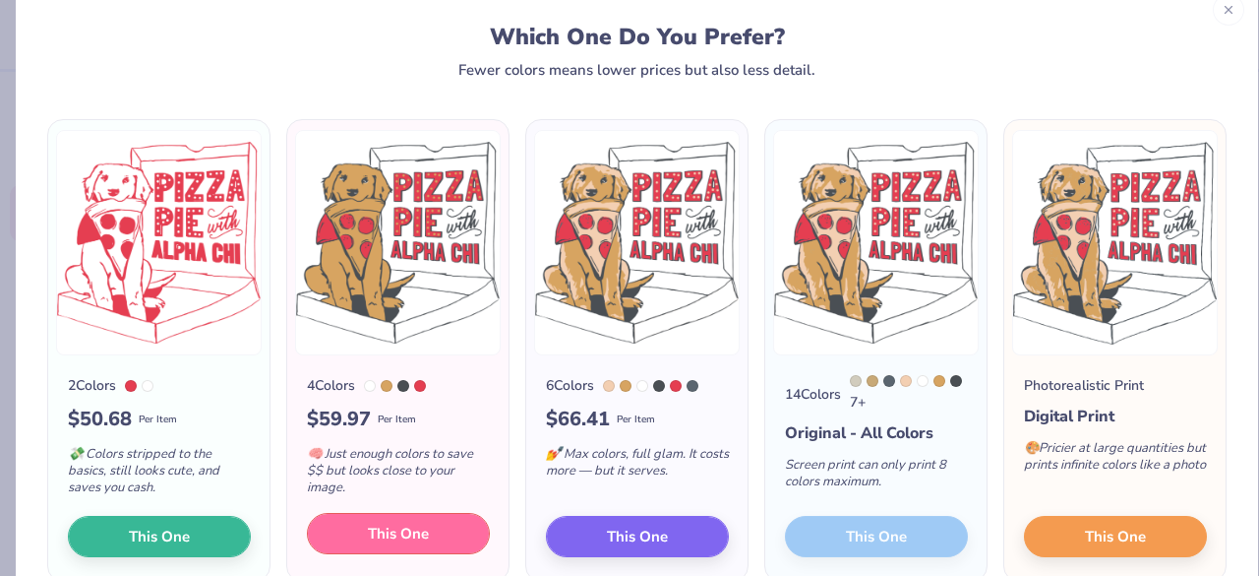
click at [429, 526] on button "This One" at bounding box center [398, 533] width 183 height 41
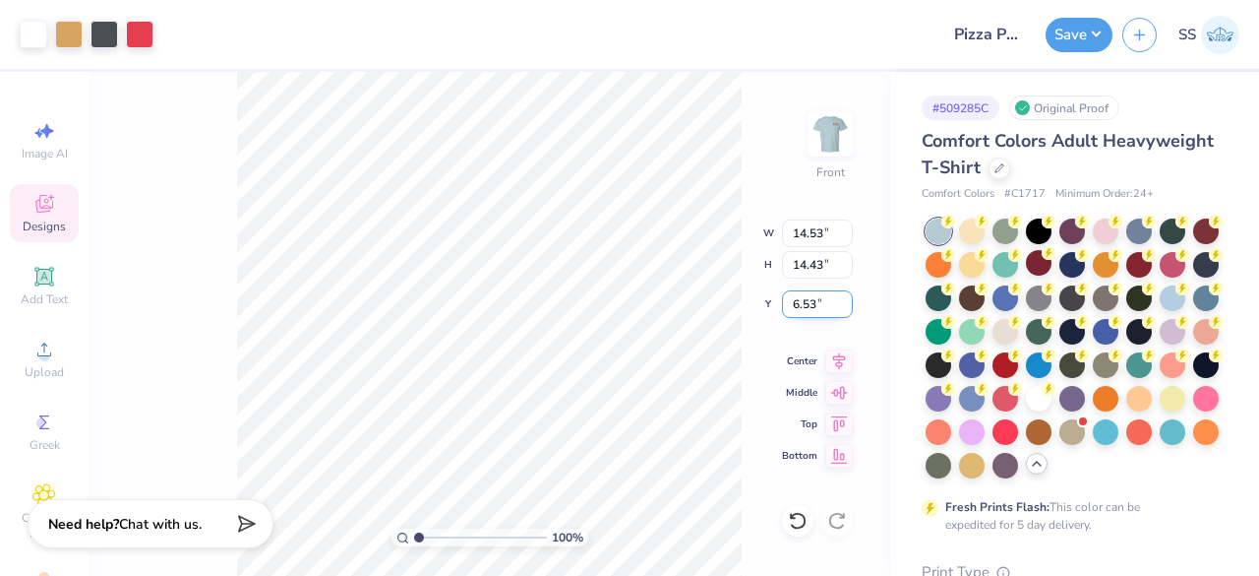
drag, startPoint x: 819, startPoint y: 312, endPoint x: 791, endPoint y: 298, distance: 30.8
click at [791, 298] on input "6.53" at bounding box center [817, 304] width 71 height 28
type input "3.00"
drag, startPoint x: 823, startPoint y: 235, endPoint x: 795, endPoint y: 235, distance: 28.5
click at [795, 235] on input "14.53" at bounding box center [817, 233] width 71 height 28
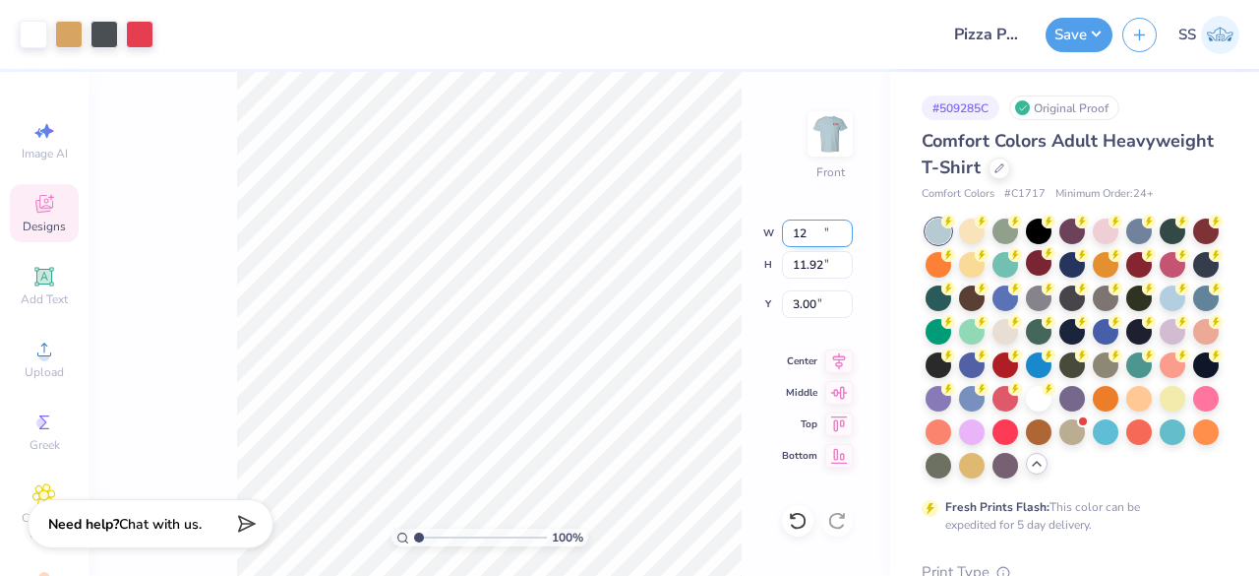
type input "12.00"
type input "11.92"
drag, startPoint x: 823, startPoint y: 301, endPoint x: 793, endPoint y: 305, distance: 30.8
click at [793, 305] on input "4.26" at bounding box center [817, 304] width 71 height 28
type input "3.00"
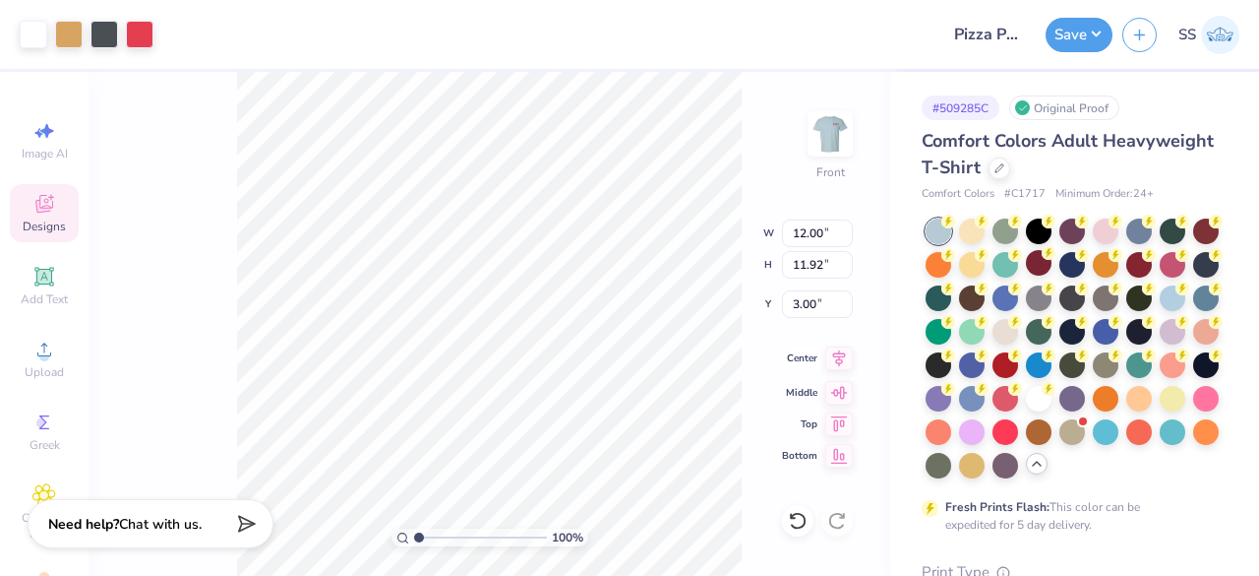
click at [838, 355] on icon at bounding box center [839, 357] width 13 height 17
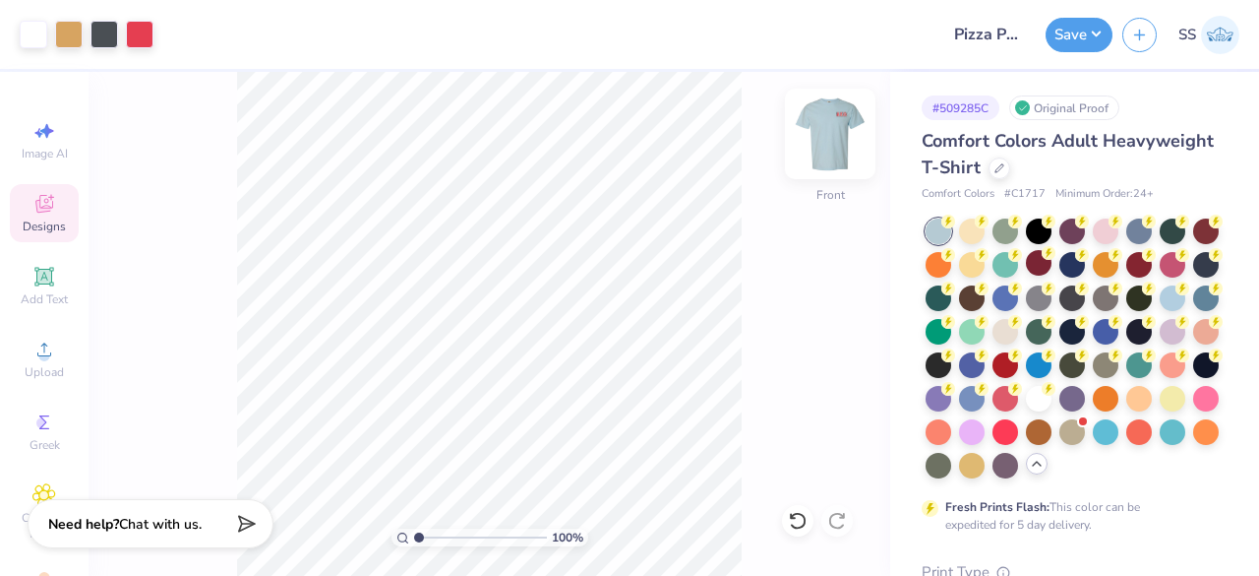
click at [826, 129] on img at bounding box center [830, 133] width 79 height 79
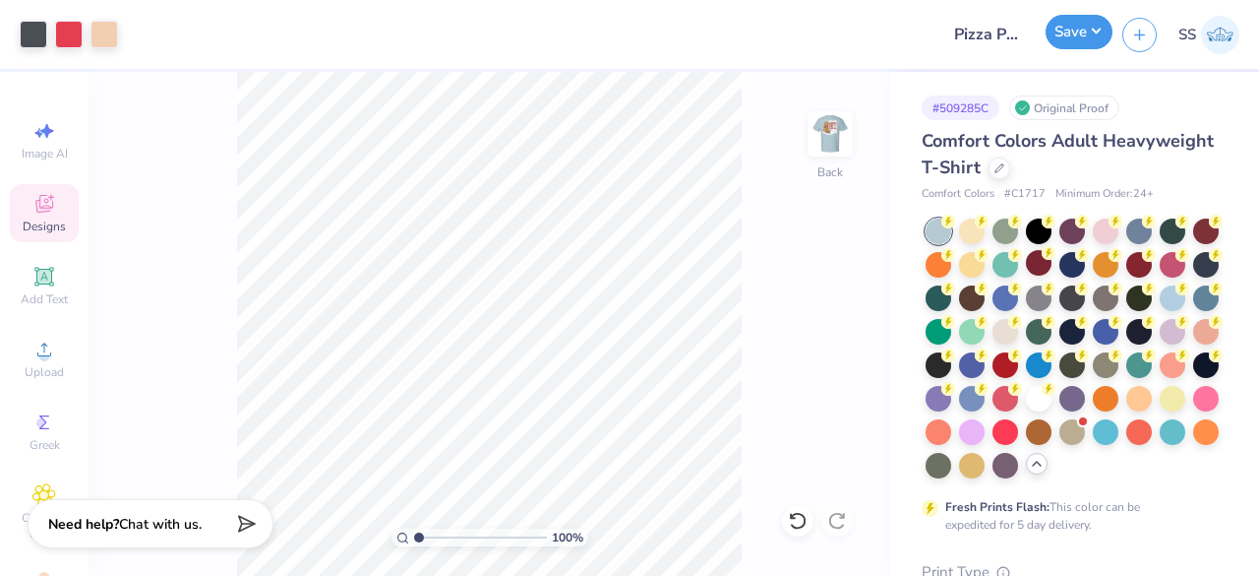
click at [1062, 38] on button "Save" at bounding box center [1079, 32] width 67 height 34
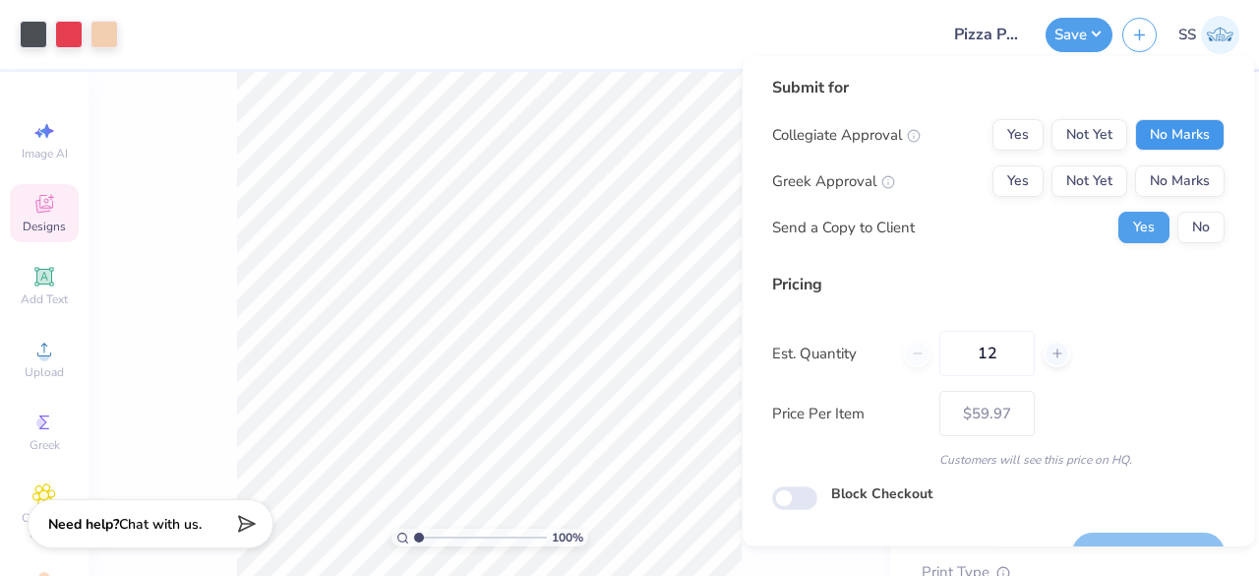
click at [1148, 127] on button "No Marks" at bounding box center [1180, 134] width 90 height 31
click at [1090, 182] on button "Not Yet" at bounding box center [1090, 180] width 76 height 31
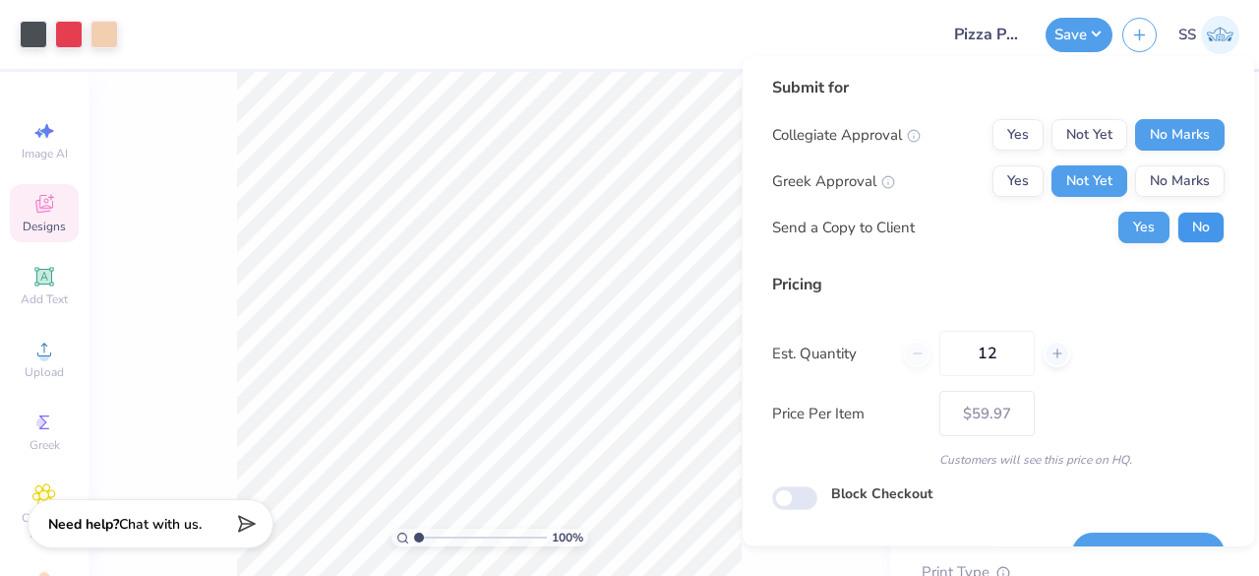
click at [1187, 212] on button "No" at bounding box center [1201, 227] width 47 height 31
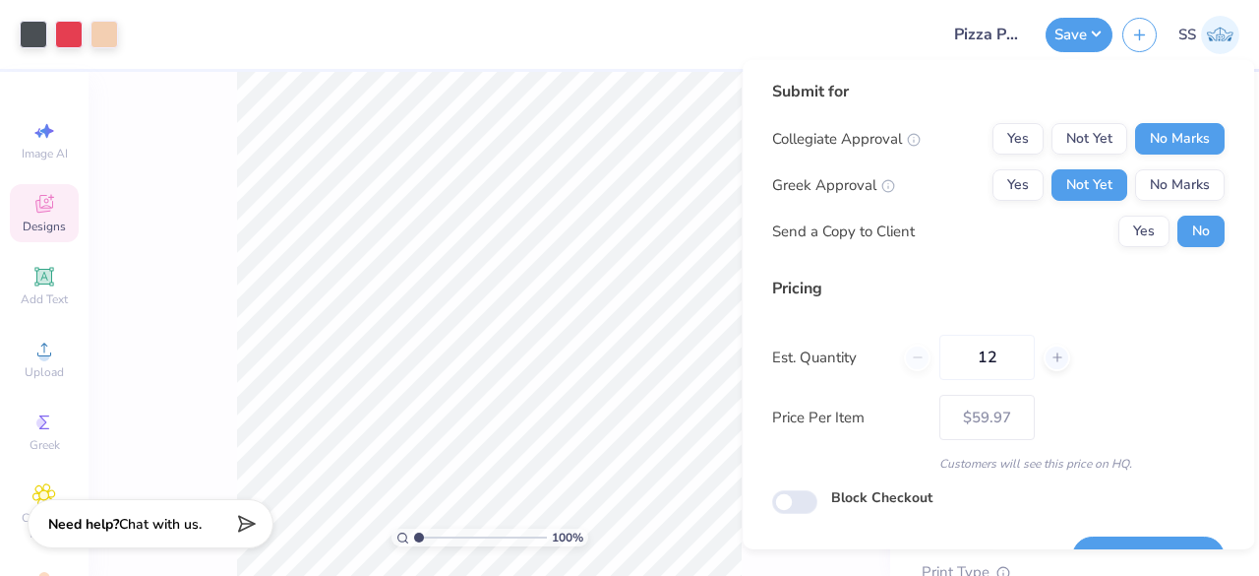
scroll to position [45, 0]
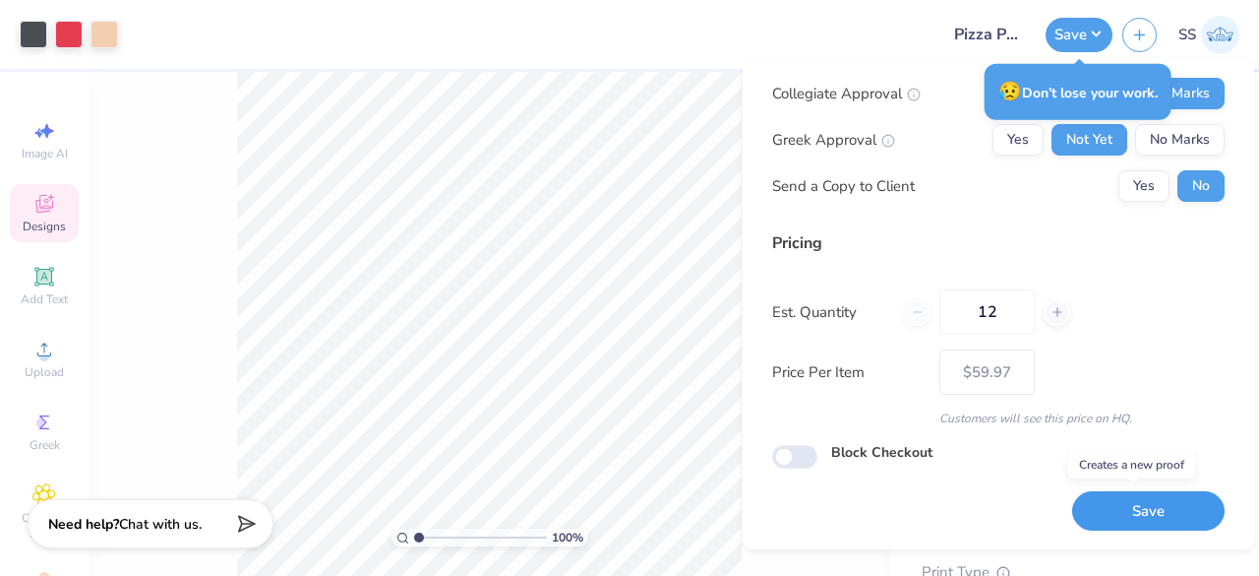
click at [1167, 497] on button "Save" at bounding box center [1148, 510] width 152 height 40
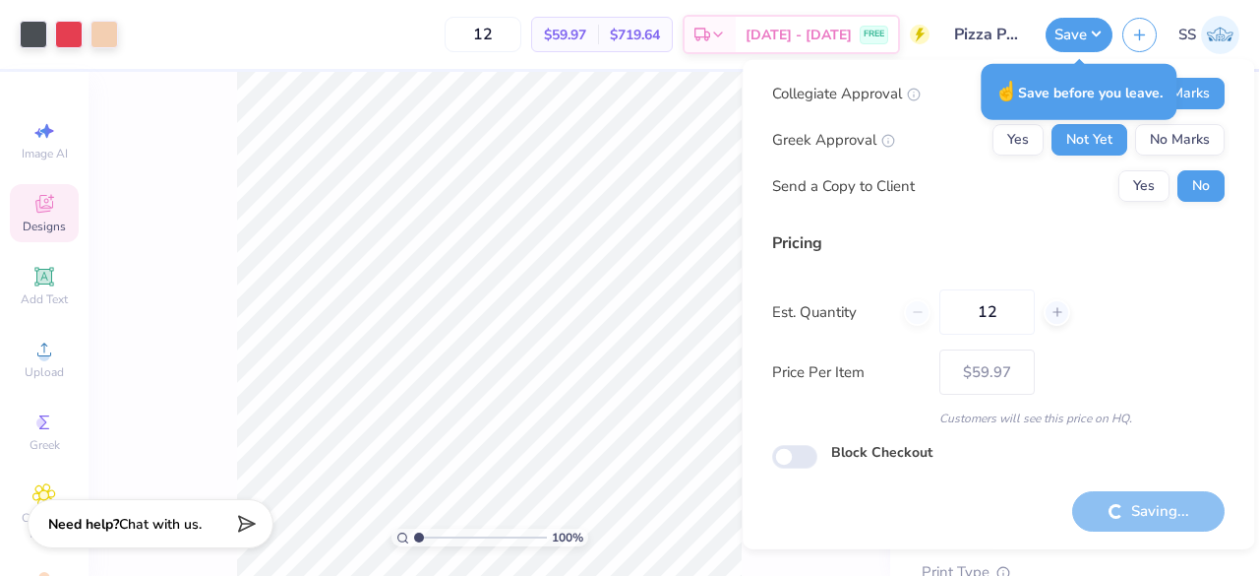
type input "– –"
